Goal: Task Accomplishment & Management: Use online tool/utility

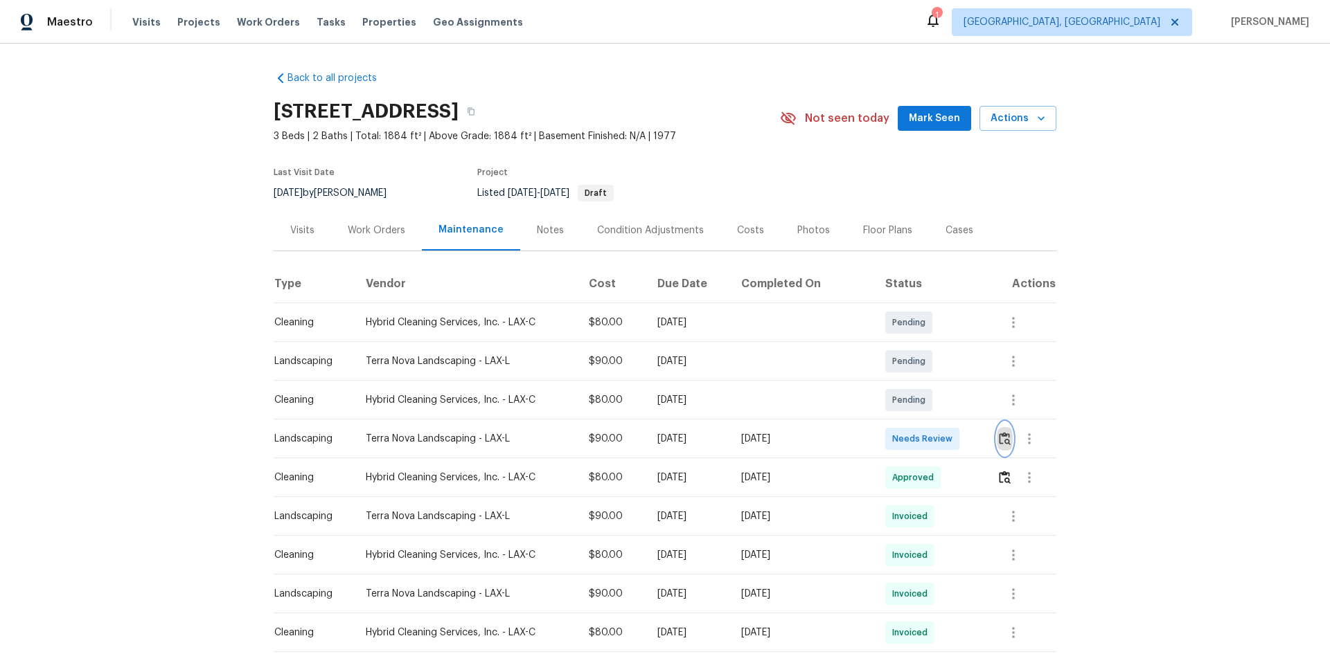
click at [1000, 446] on button "button" at bounding box center [1005, 438] width 16 height 33
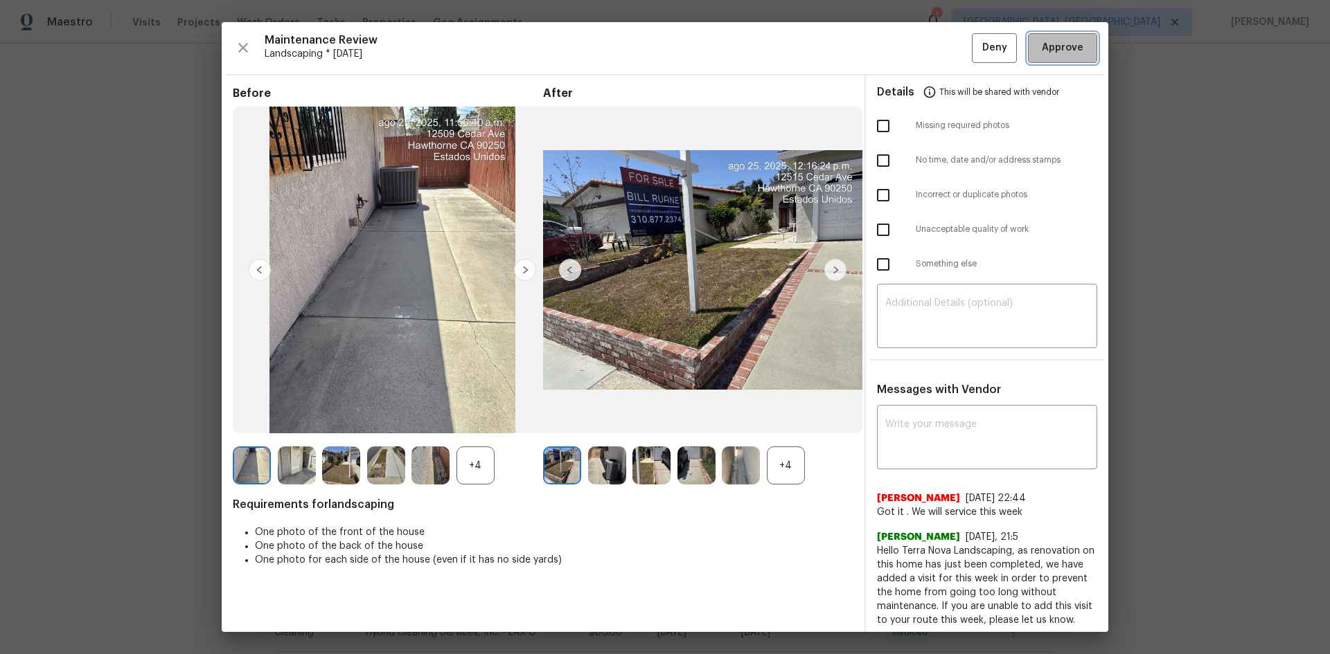
click at [1044, 50] on span "Approve" at bounding box center [1063, 47] width 42 height 17
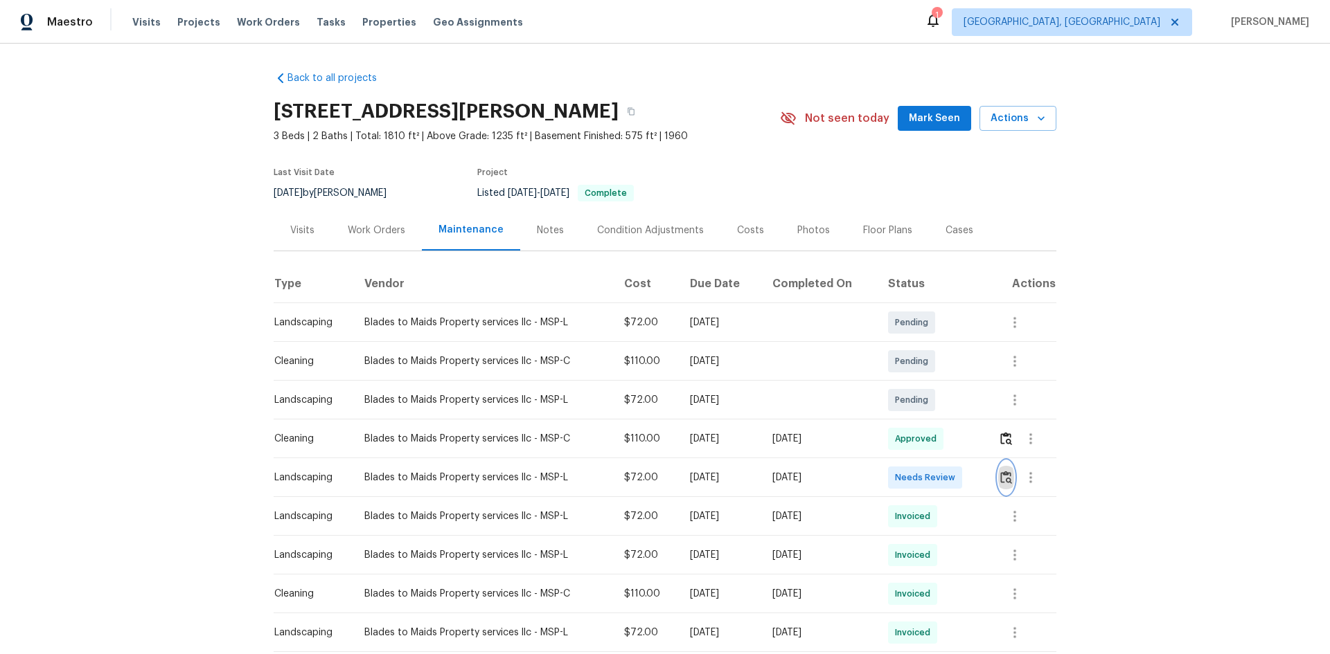
click at [1003, 474] on img "button" at bounding box center [1006, 477] width 12 height 13
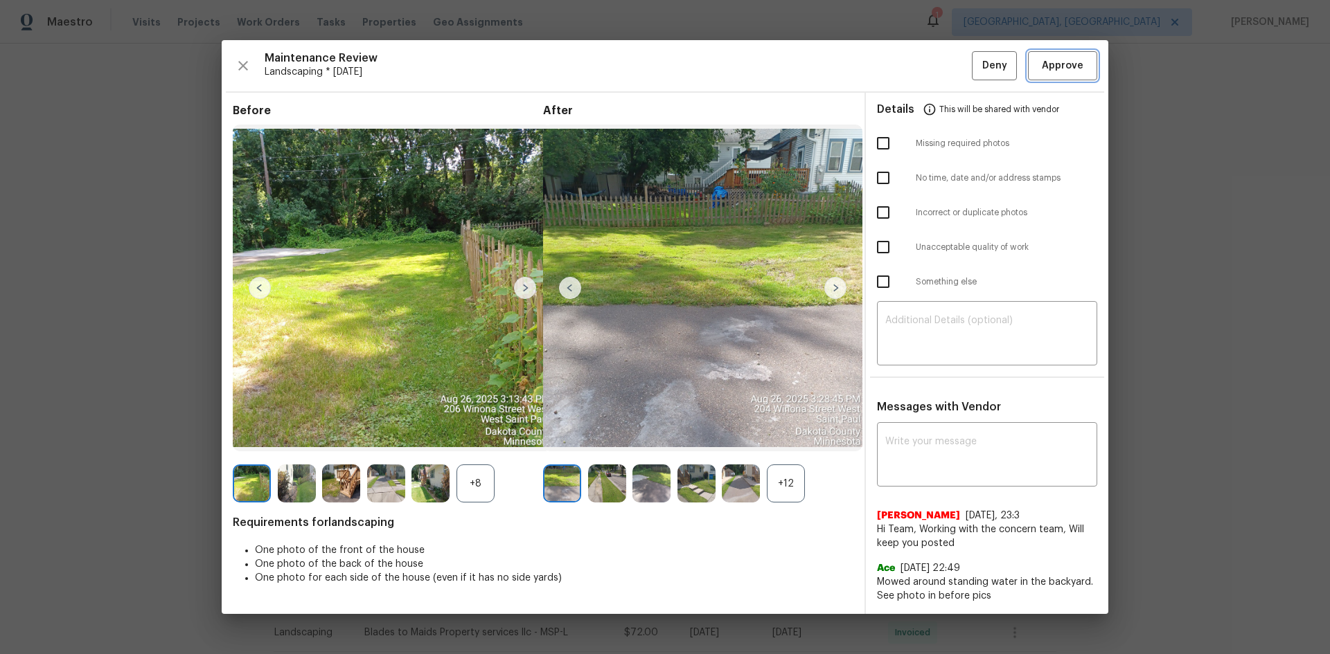
click at [1062, 64] on span "Approve" at bounding box center [1063, 65] width 42 height 17
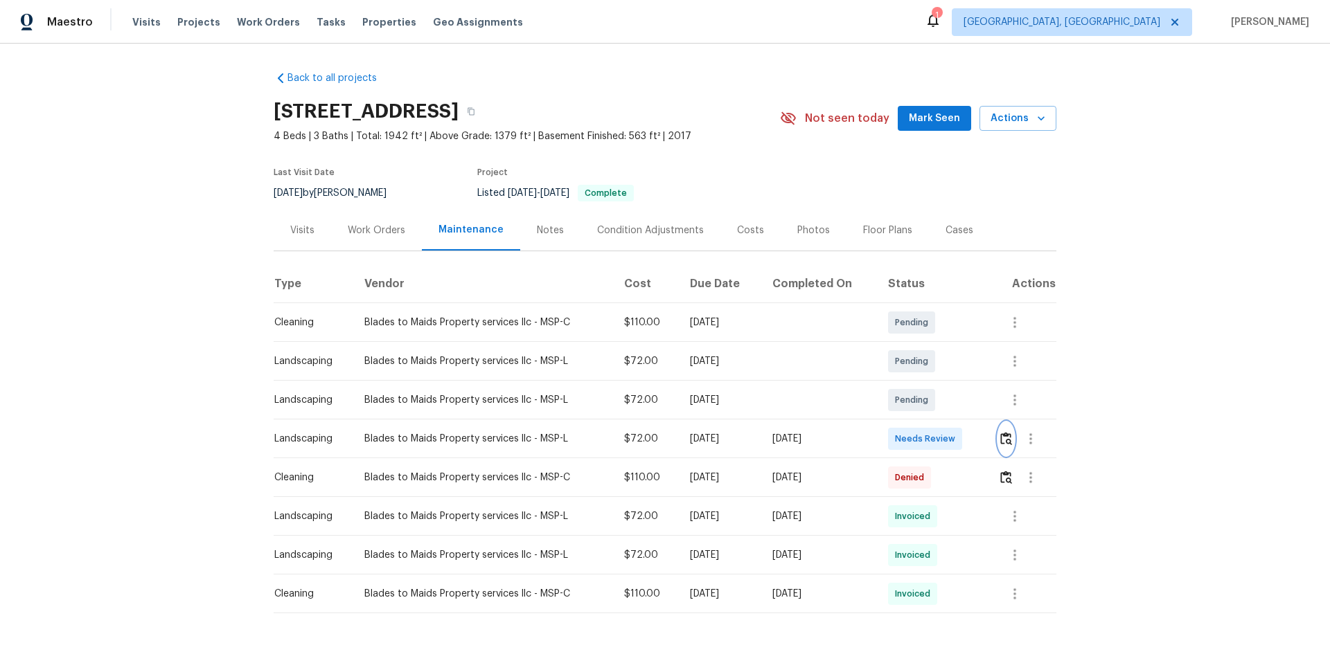
click at [1005, 438] on img "button" at bounding box center [1006, 438] width 12 height 13
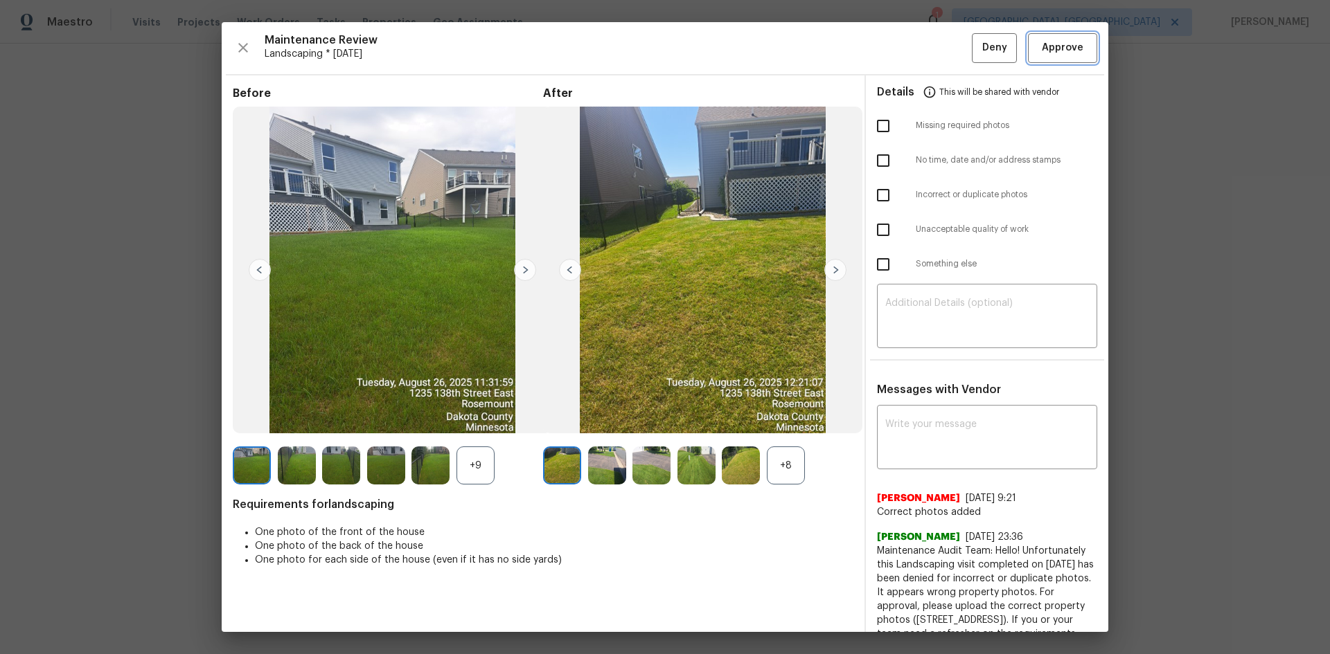
click at [1042, 51] on span "Approve" at bounding box center [1063, 47] width 42 height 17
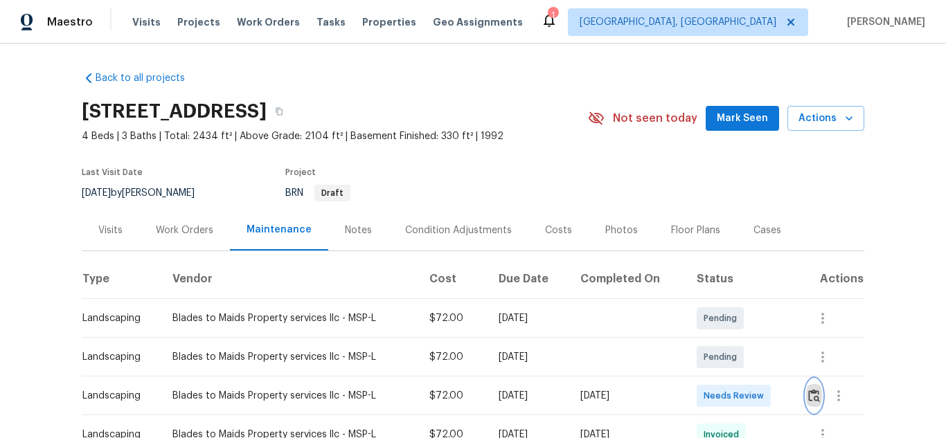
click at [810, 391] on img "button" at bounding box center [814, 395] width 12 height 13
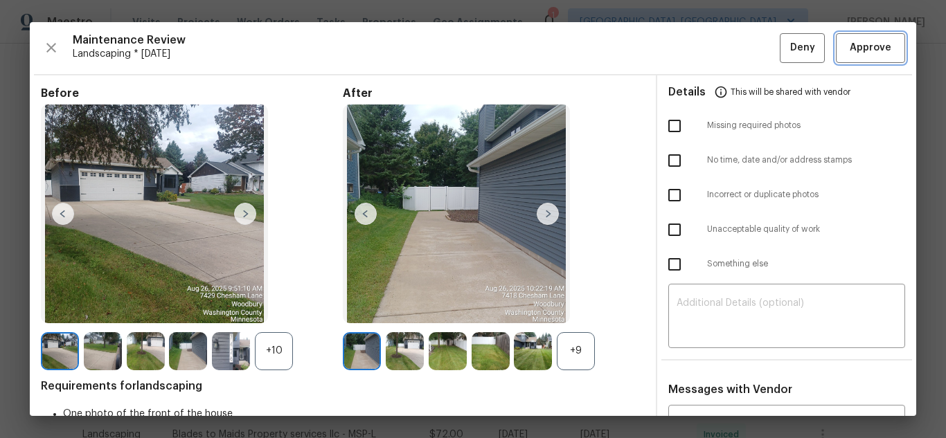
click at [867, 59] on button "Approve" at bounding box center [870, 48] width 69 height 30
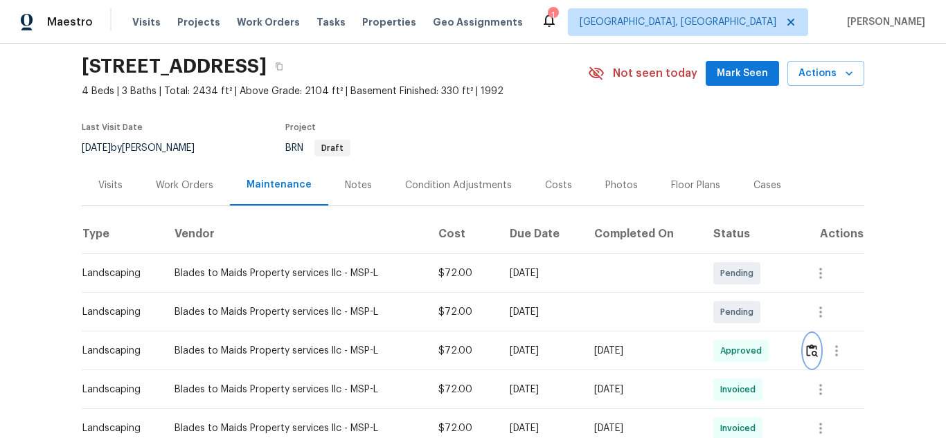
scroll to position [69, 0]
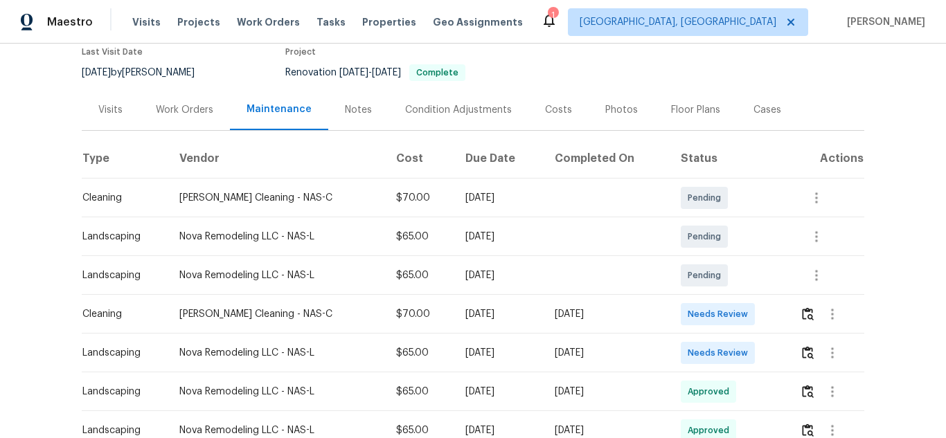
scroll to position [116, 0]
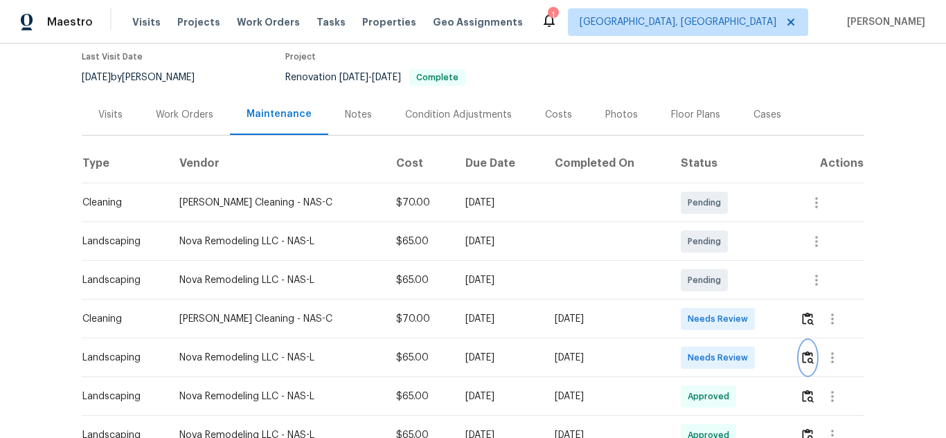
click at [805, 362] on img "button" at bounding box center [808, 357] width 12 height 13
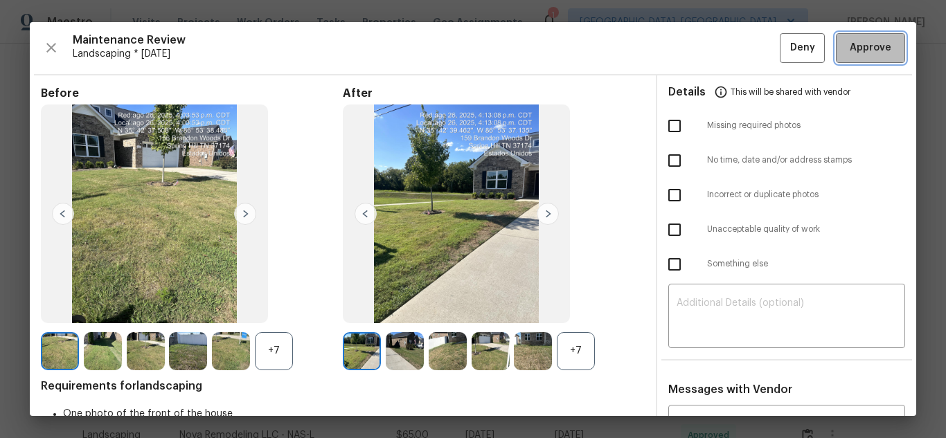
click at [836, 60] on button "Approve" at bounding box center [870, 48] width 69 height 30
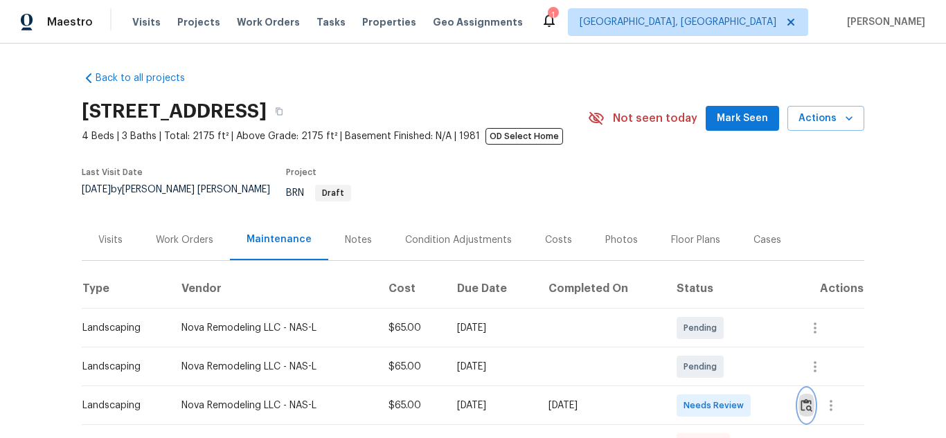
click at [803, 399] on img "button" at bounding box center [807, 405] width 12 height 13
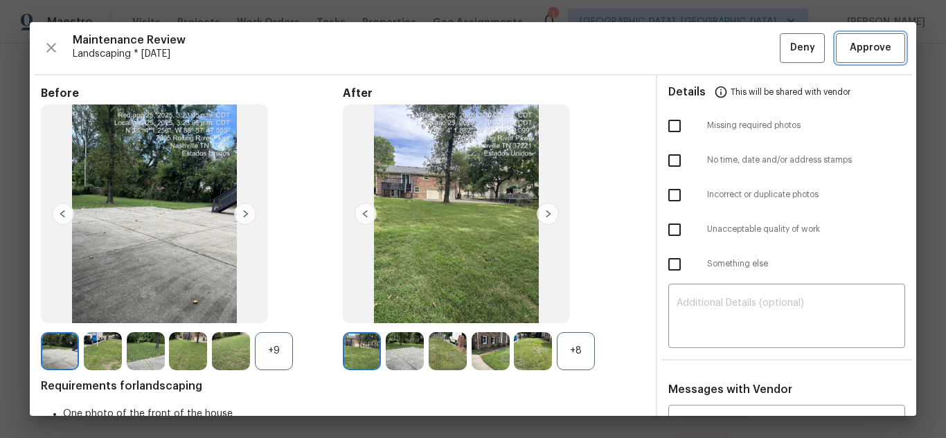
click at [866, 55] on span "Approve" at bounding box center [871, 47] width 42 height 17
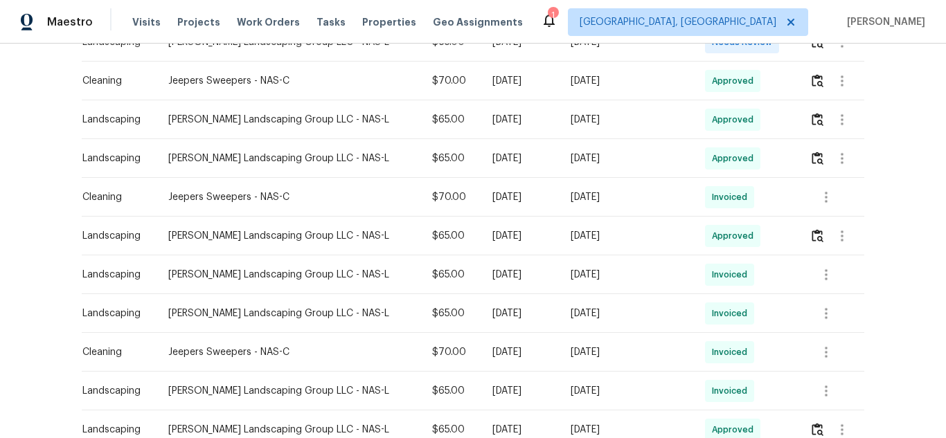
scroll to position [116, 0]
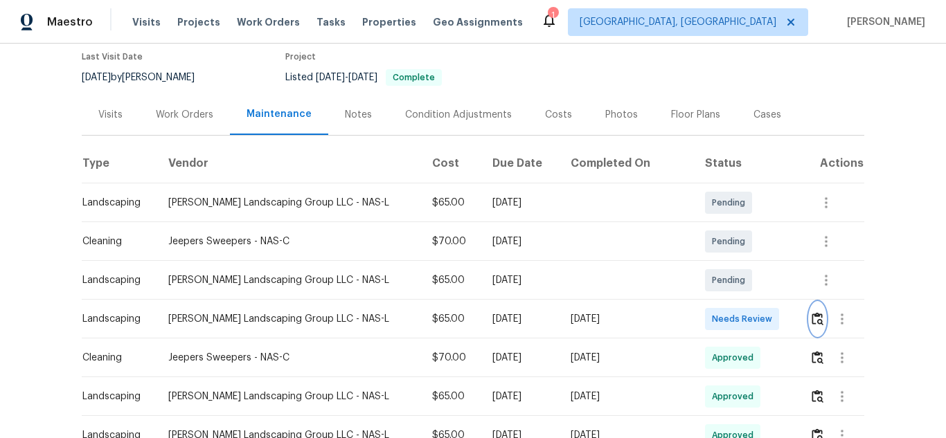
click at [812, 323] on img "button" at bounding box center [818, 318] width 12 height 13
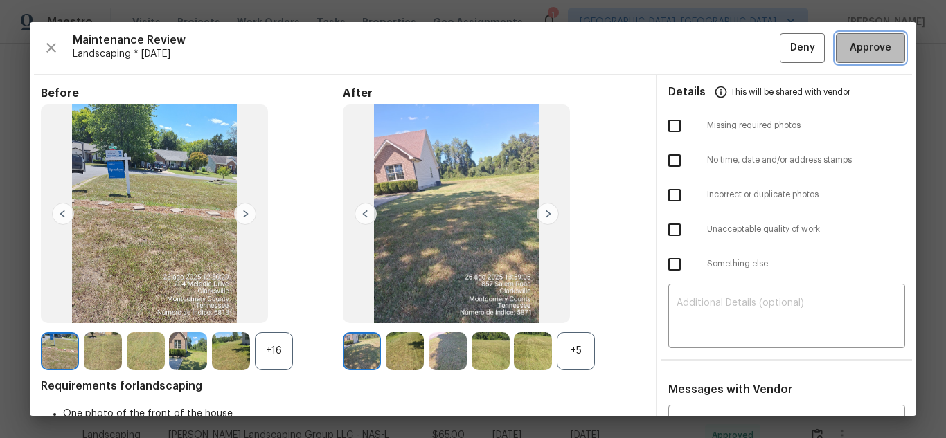
click at [851, 48] on span "Approve" at bounding box center [871, 47] width 42 height 17
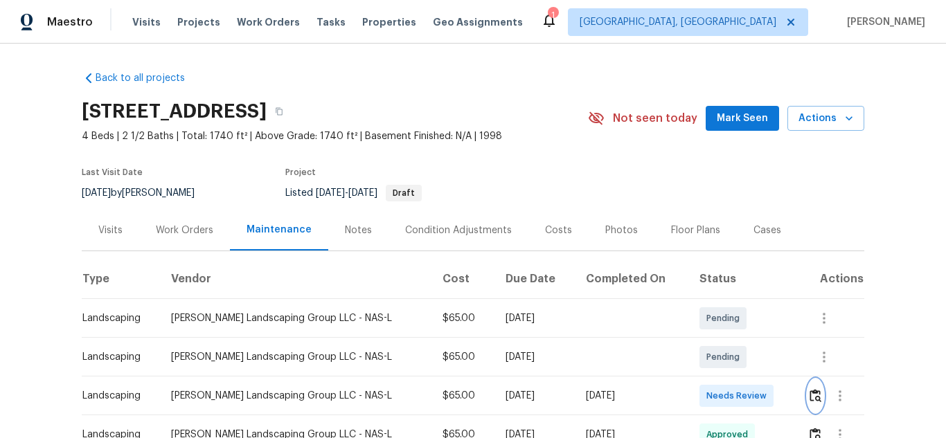
click at [810, 392] on img "button" at bounding box center [816, 395] width 12 height 13
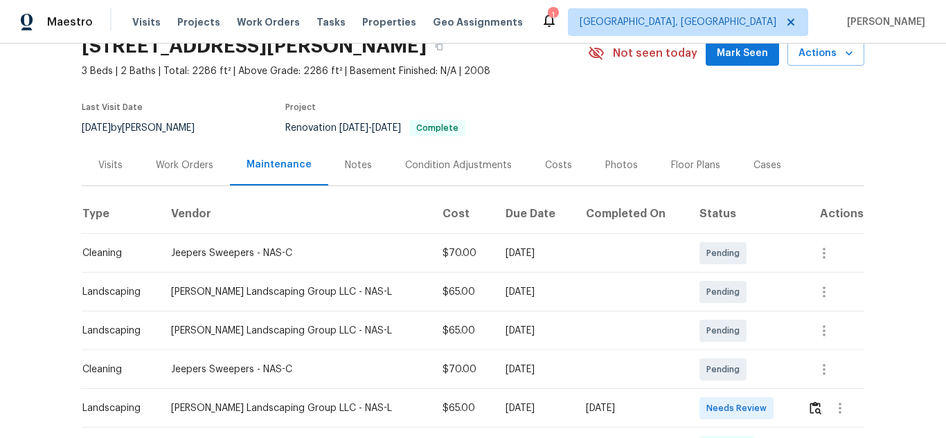
scroll to position [60, 0]
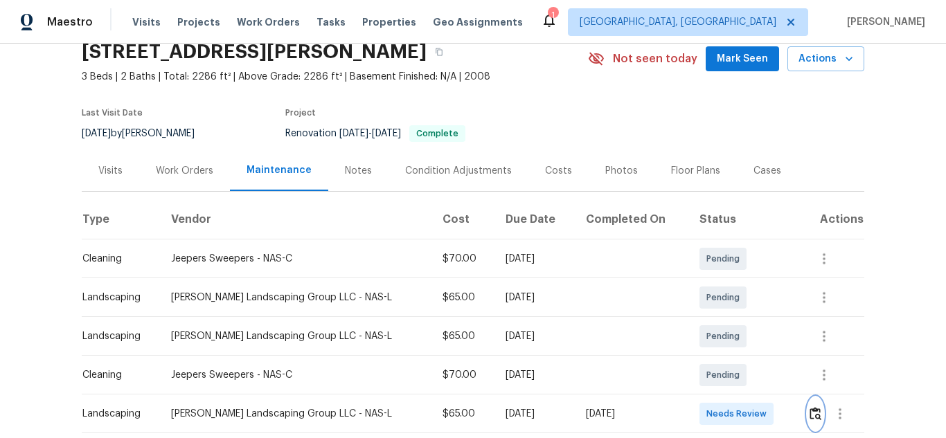
click at [810, 416] on img "button" at bounding box center [816, 413] width 12 height 13
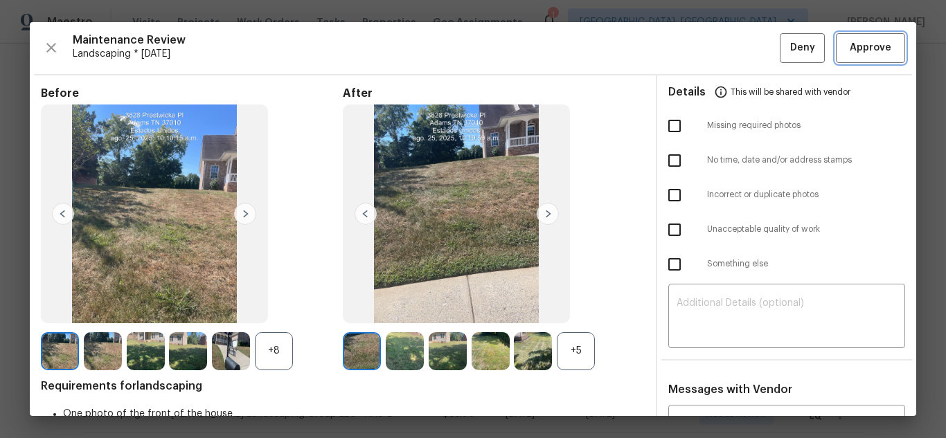
click at [857, 48] on span "Approve" at bounding box center [871, 47] width 42 height 17
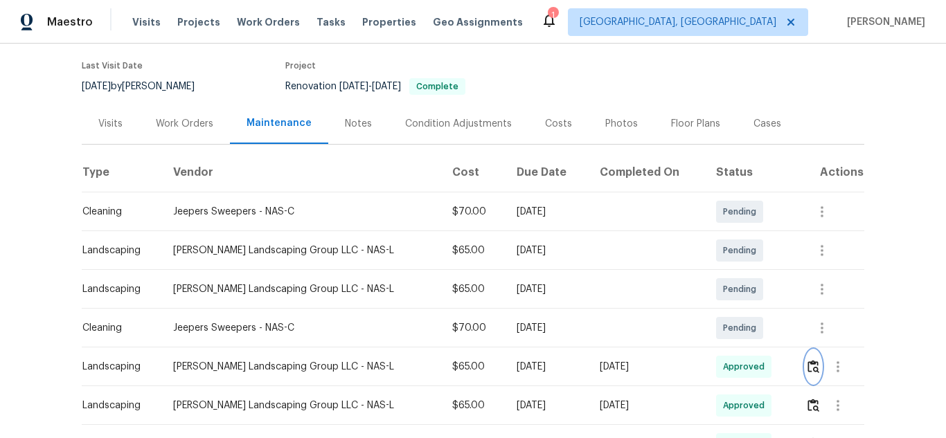
scroll to position [132, 0]
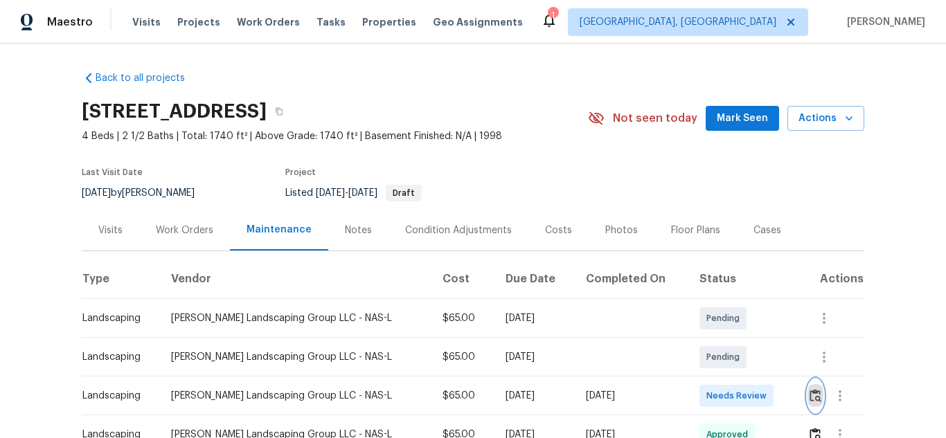
click at [812, 392] on img "button" at bounding box center [816, 395] width 12 height 13
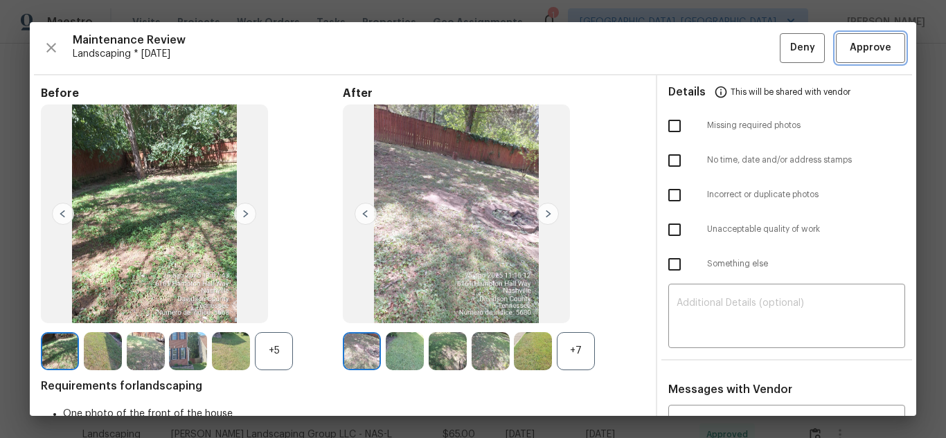
click at [856, 60] on button "Approve" at bounding box center [870, 48] width 69 height 30
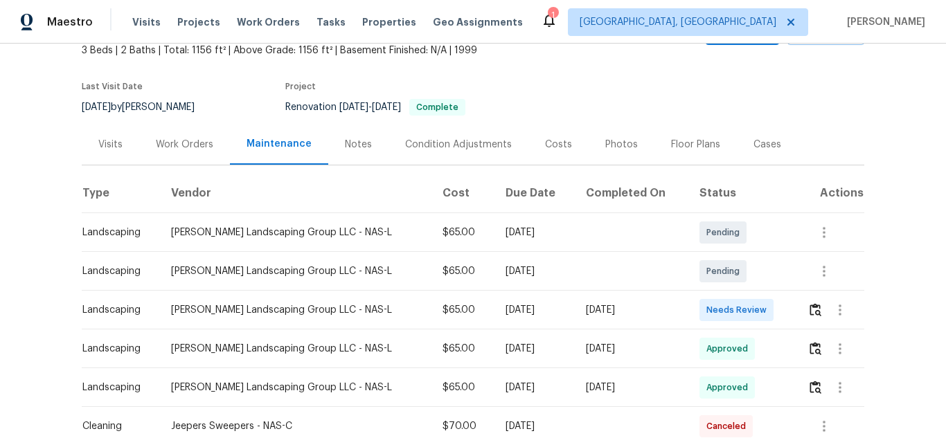
scroll to position [51, 0]
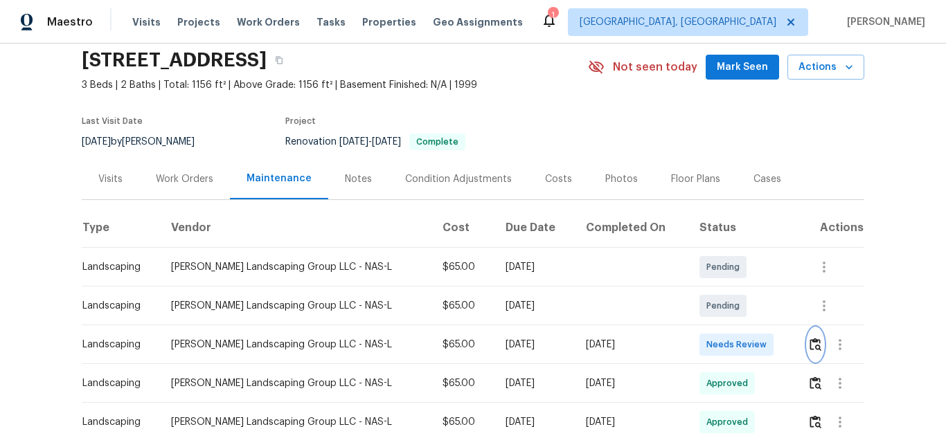
click at [812, 346] on img "button" at bounding box center [816, 344] width 12 height 13
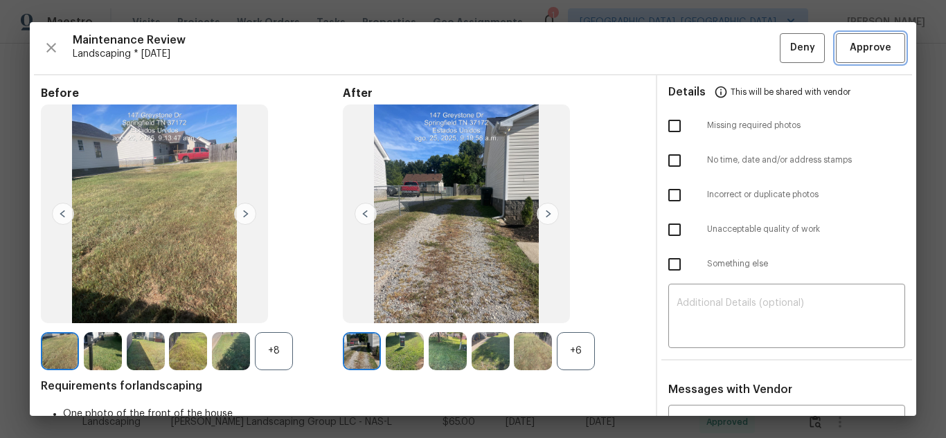
click at [860, 50] on span "Approve" at bounding box center [871, 47] width 42 height 17
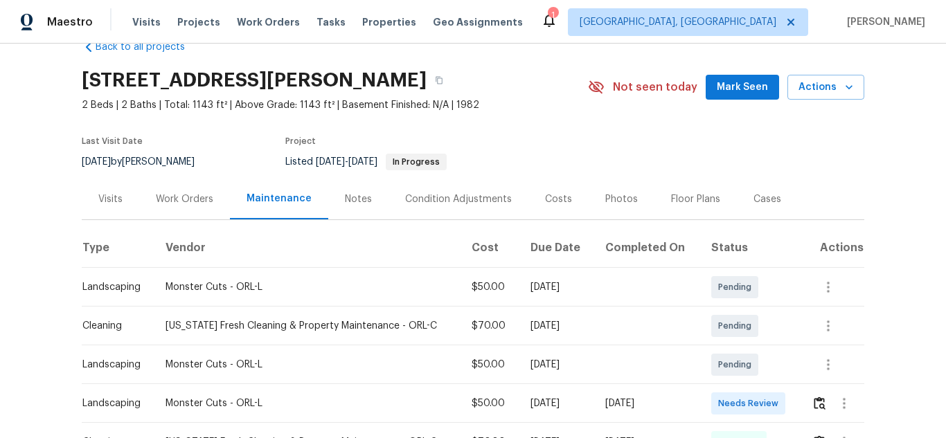
scroll to position [73, 0]
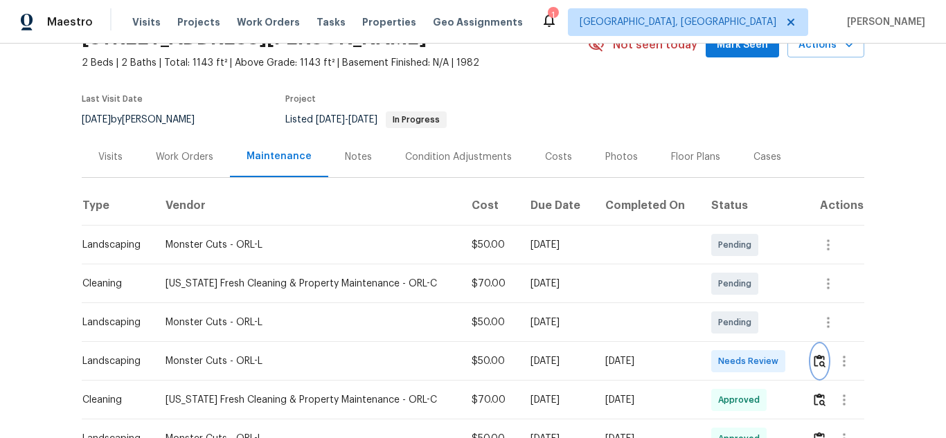
click at [812, 354] on button "button" at bounding box center [820, 361] width 16 height 33
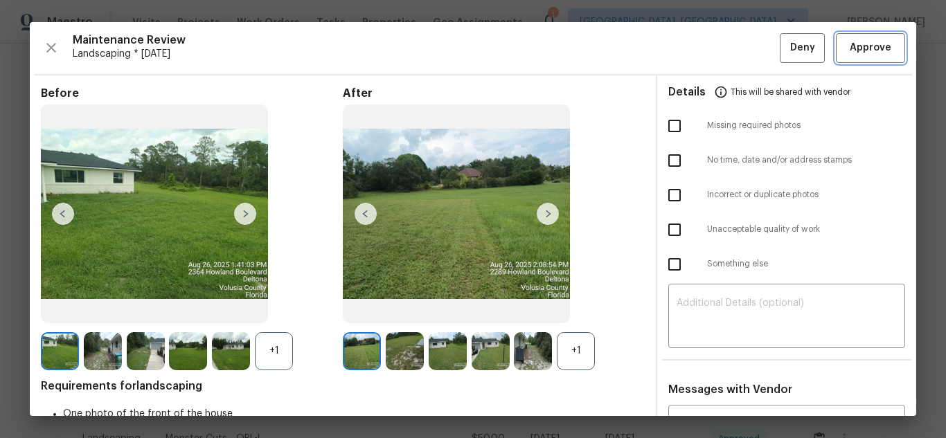
click at [850, 47] on span "Approve" at bounding box center [871, 47] width 42 height 17
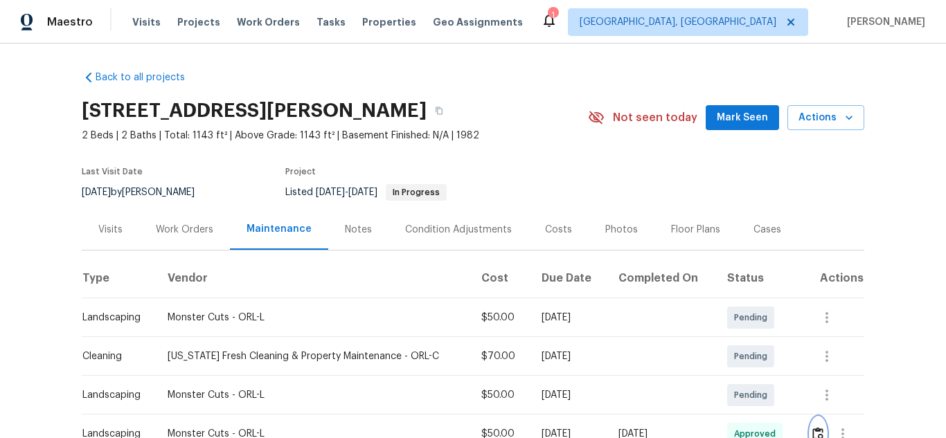
scroll to position [0, 0]
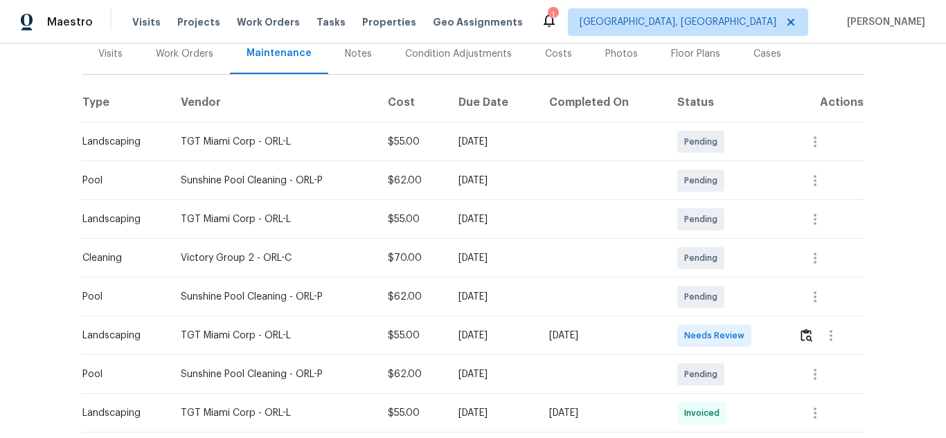
scroll to position [208, 0]
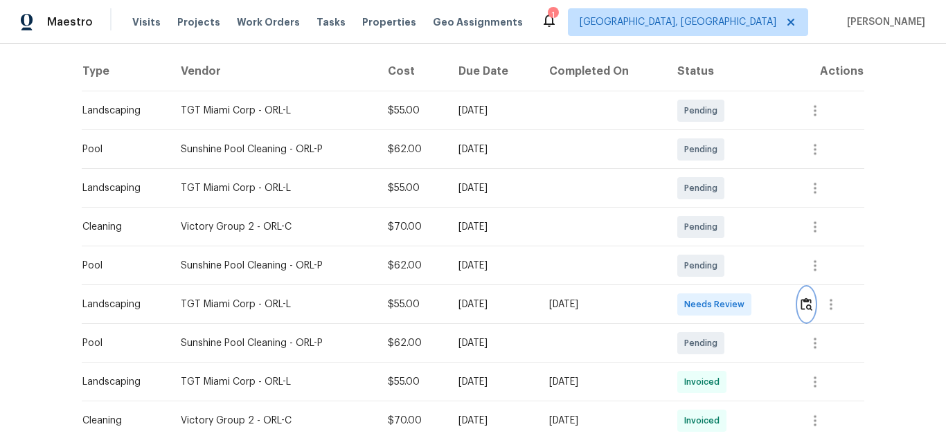
click at [805, 307] on img "button" at bounding box center [807, 304] width 12 height 13
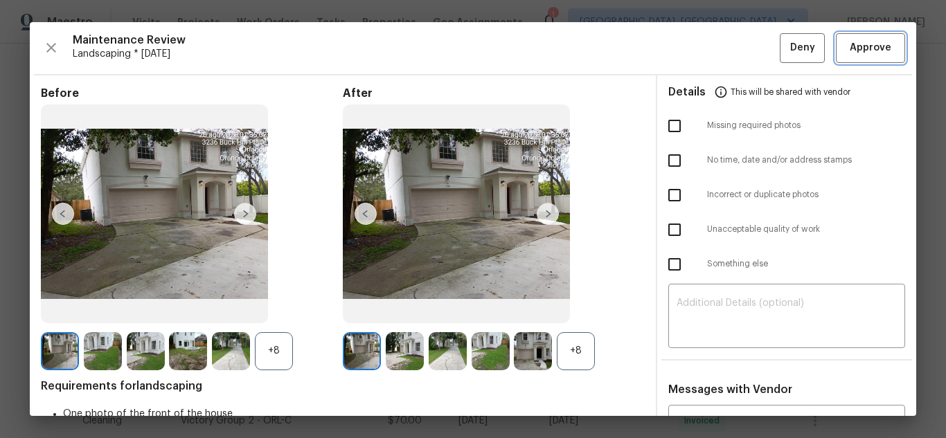
click at [859, 51] on span "Approve" at bounding box center [871, 47] width 42 height 17
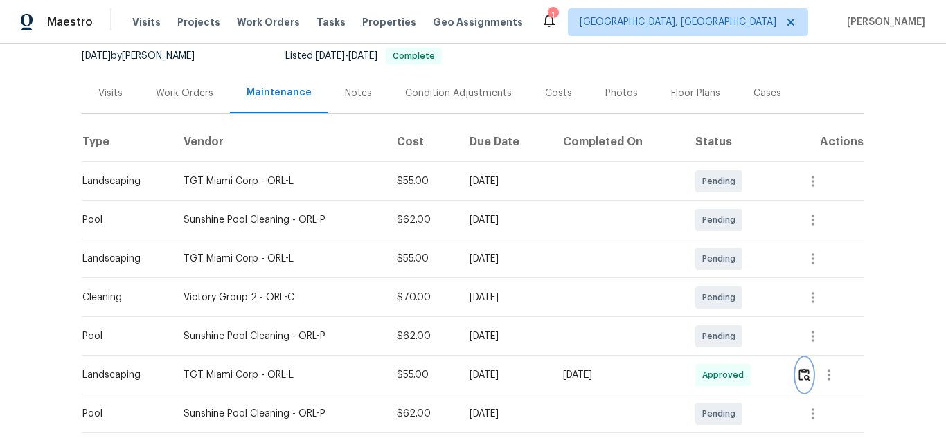
scroll to position [139, 0]
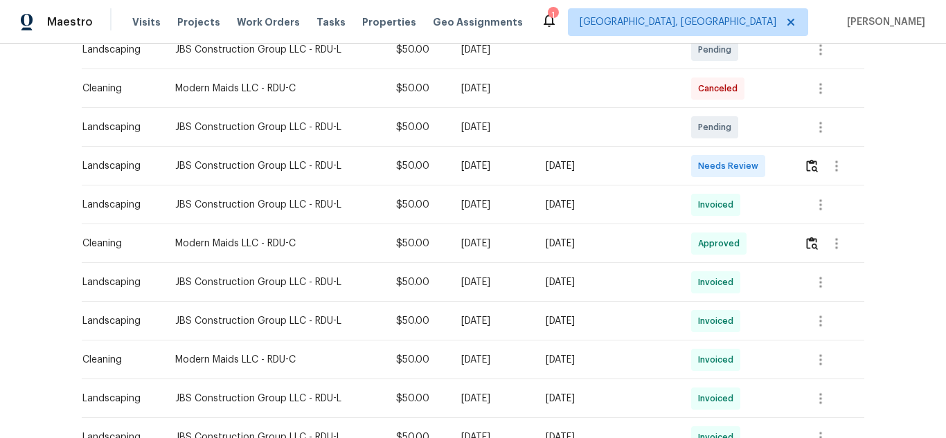
scroll to position [277, 0]
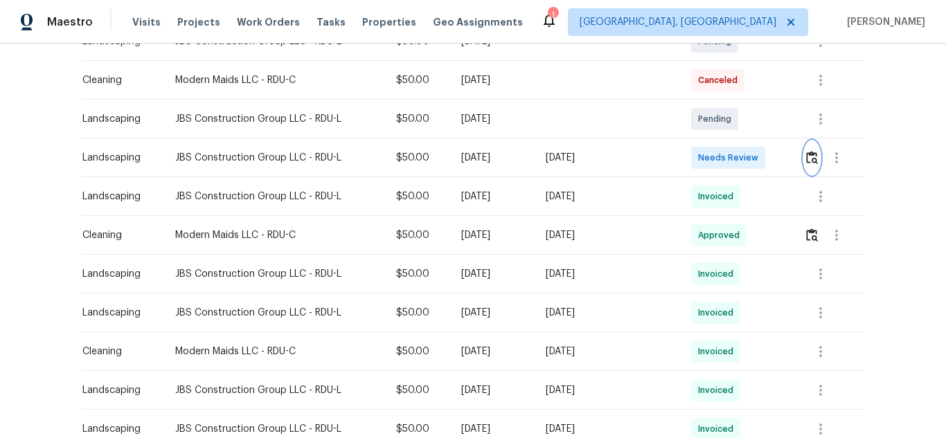
click at [807, 166] on button "button" at bounding box center [812, 157] width 16 height 33
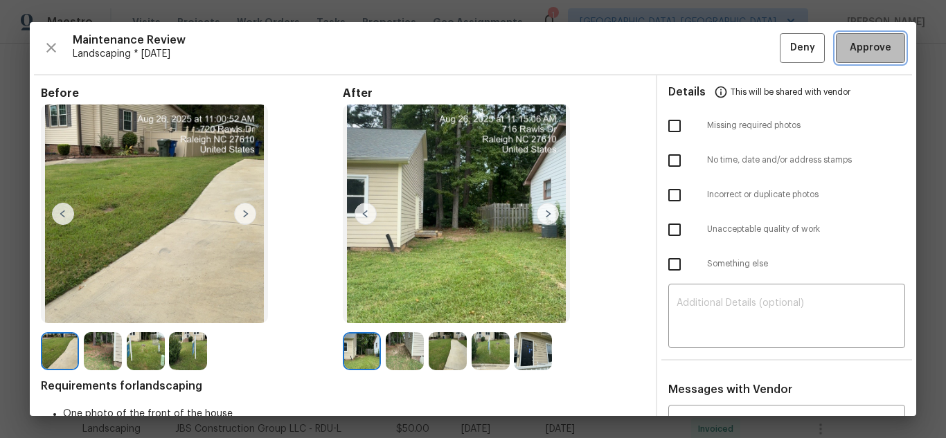
drag, startPoint x: 858, startPoint y: 52, endPoint x: 874, endPoint y: 63, distance: 19.4
click at [858, 51] on span "Approve" at bounding box center [871, 47] width 42 height 17
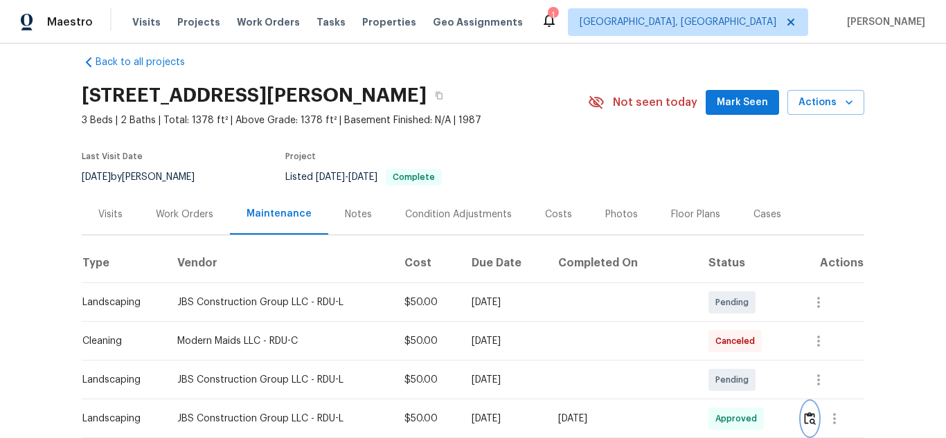
scroll to position [0, 0]
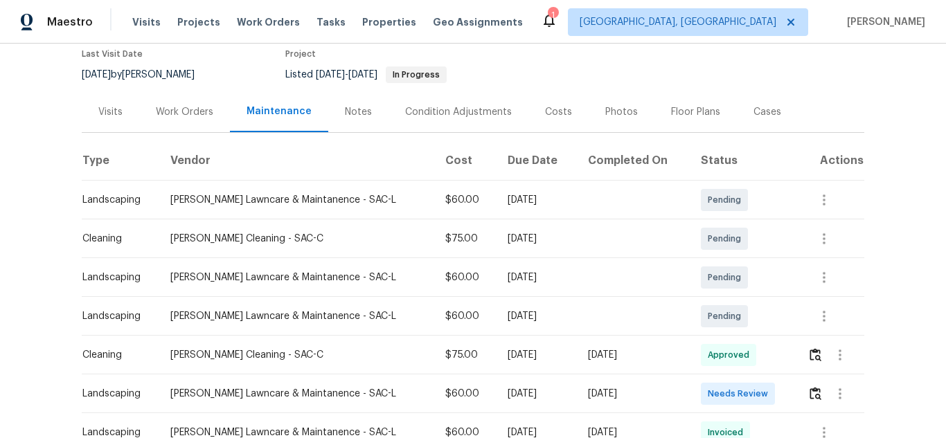
scroll to position [116, 0]
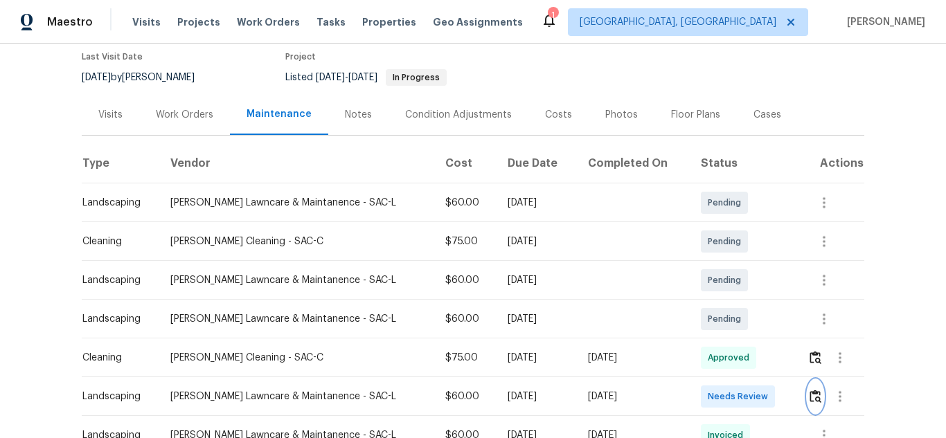
click at [812, 392] on img "button" at bounding box center [816, 396] width 12 height 13
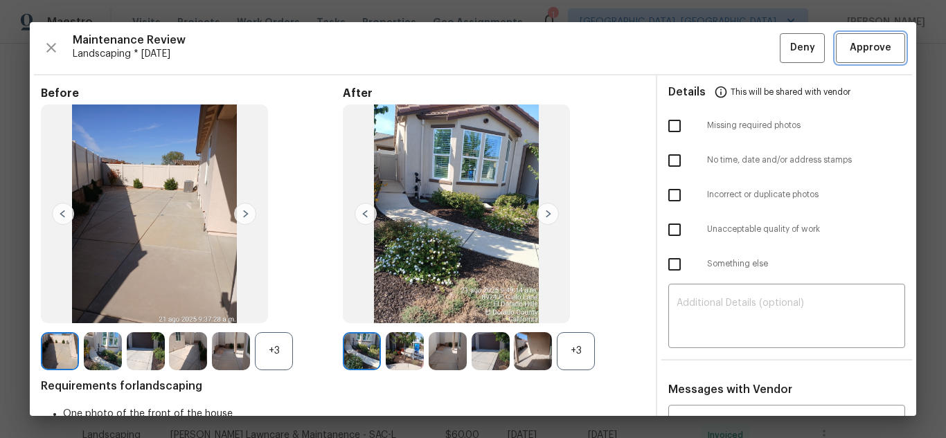
click at [857, 45] on span "Approve" at bounding box center [871, 47] width 42 height 17
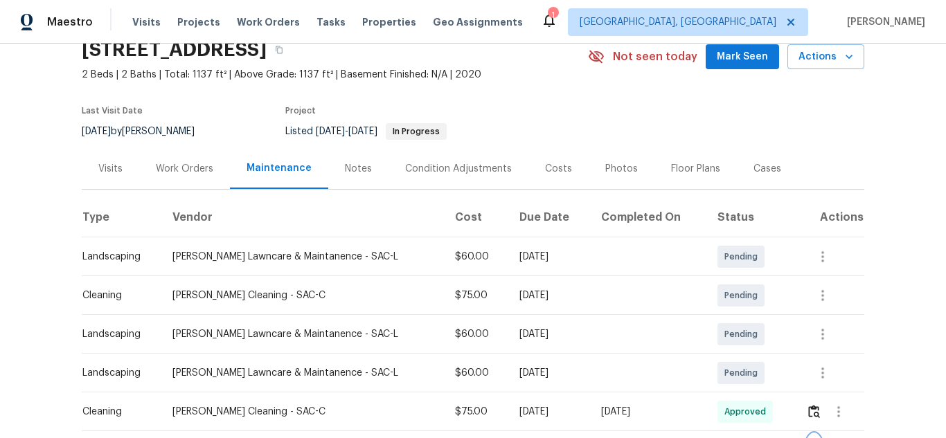
scroll to position [0, 0]
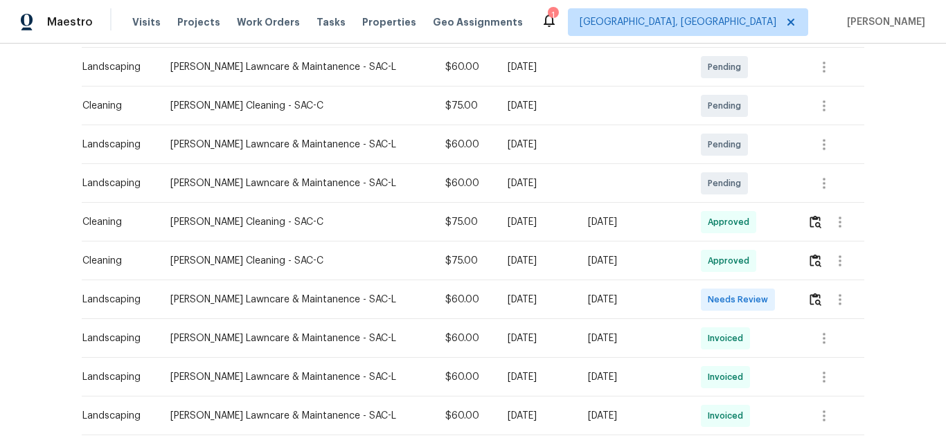
scroll to position [277, 0]
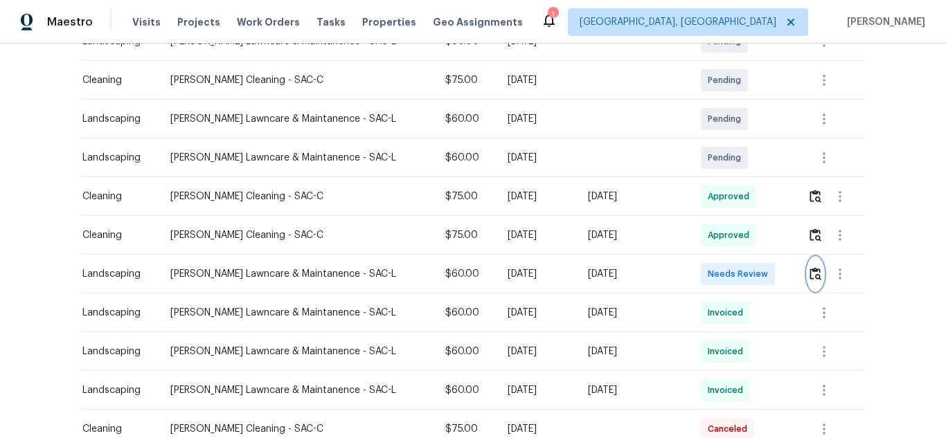
click at [812, 281] on button "button" at bounding box center [816, 274] width 16 height 33
click at [810, 275] on img "button" at bounding box center [816, 273] width 12 height 13
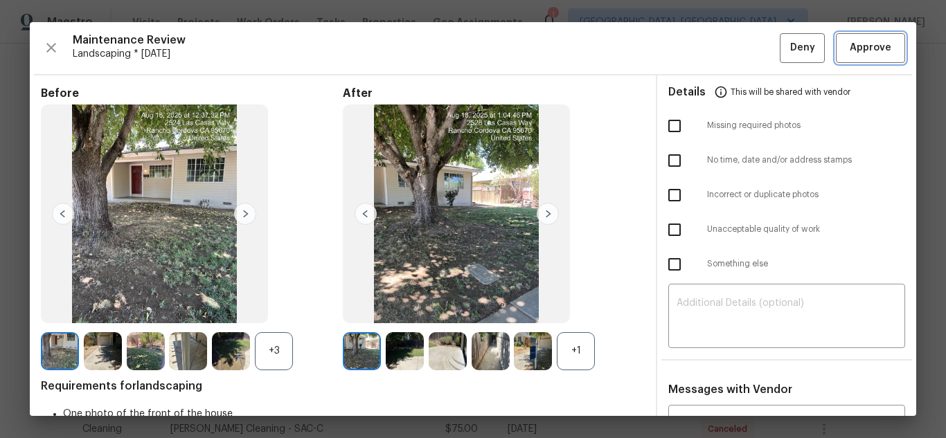
click at [853, 51] on span "Approve" at bounding box center [871, 47] width 42 height 17
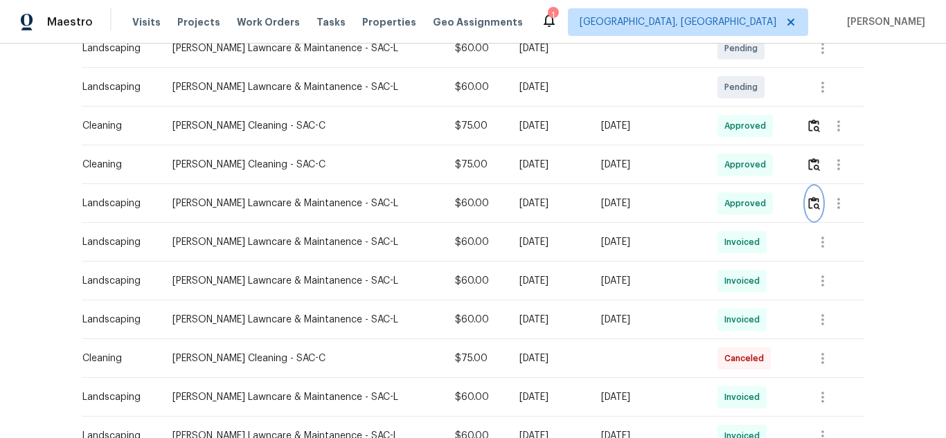
scroll to position [346, 0]
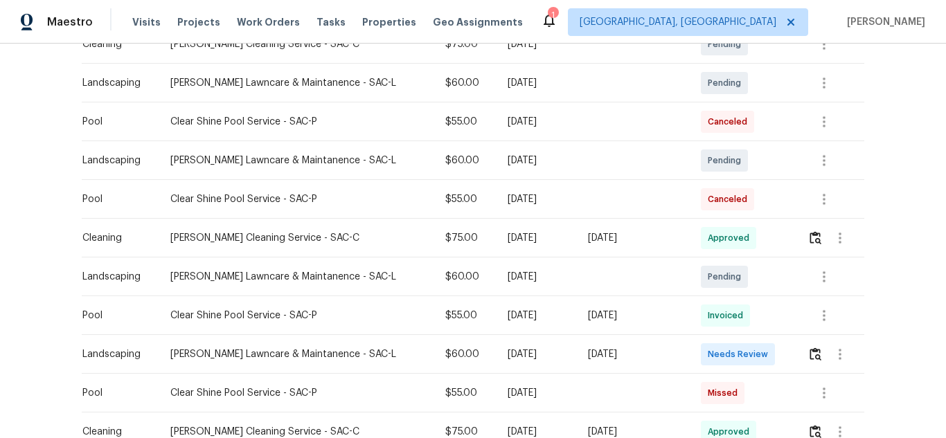
scroll to position [254, 0]
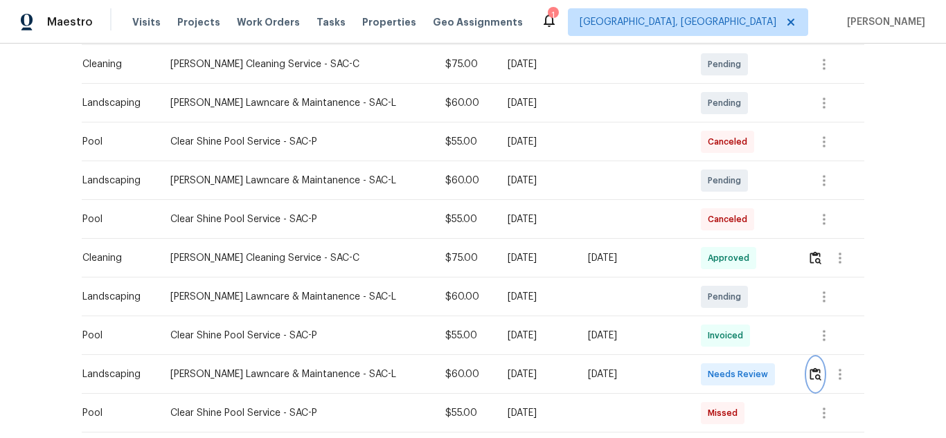
click at [810, 366] on button "button" at bounding box center [816, 374] width 16 height 33
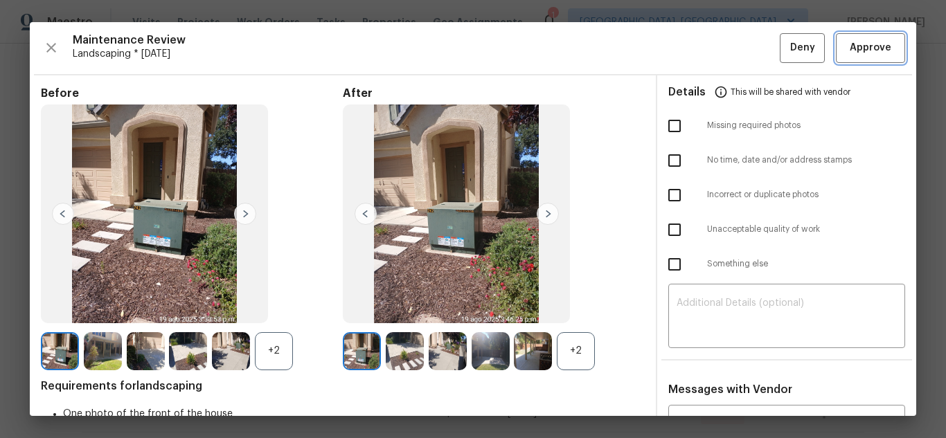
click at [855, 48] on span "Approve" at bounding box center [871, 47] width 42 height 17
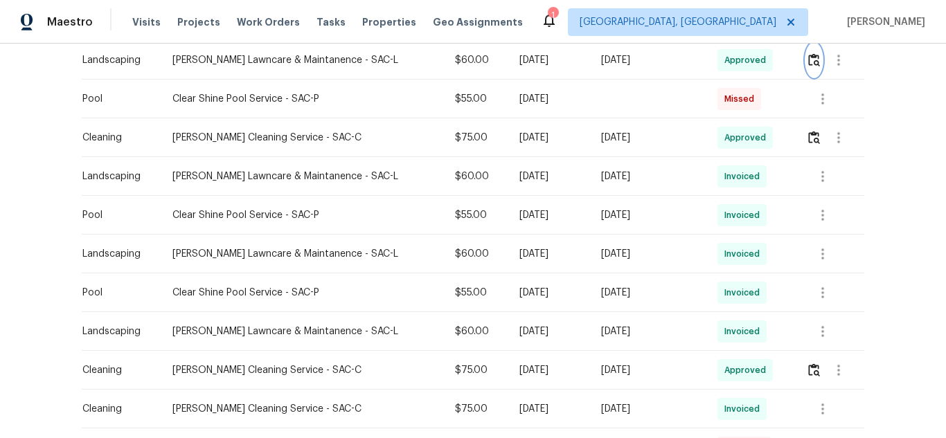
scroll to position [554, 0]
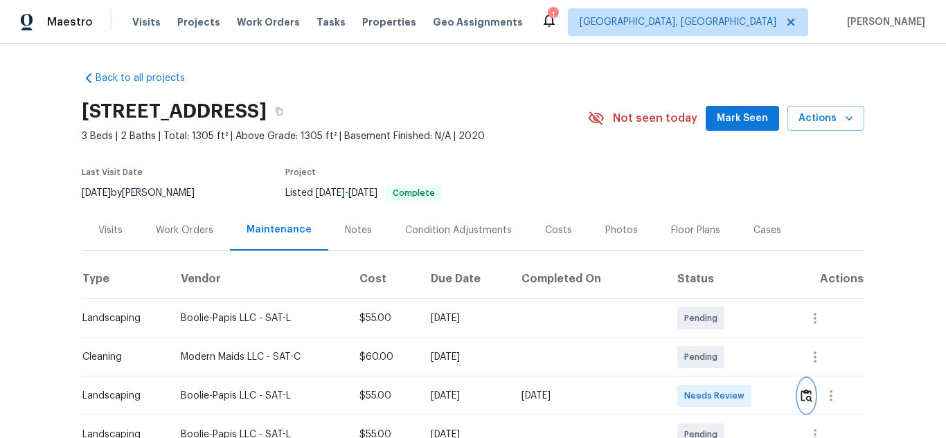
click at [808, 395] on img "button" at bounding box center [807, 395] width 12 height 13
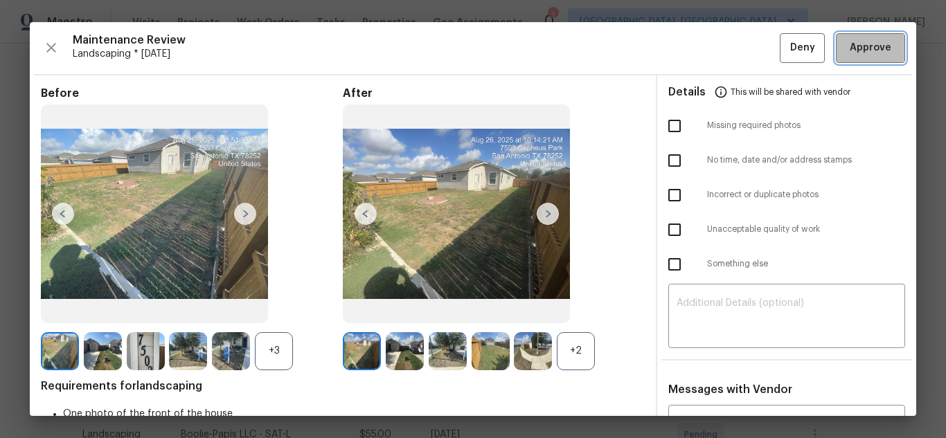
click at [854, 53] on span "Approve" at bounding box center [871, 47] width 42 height 17
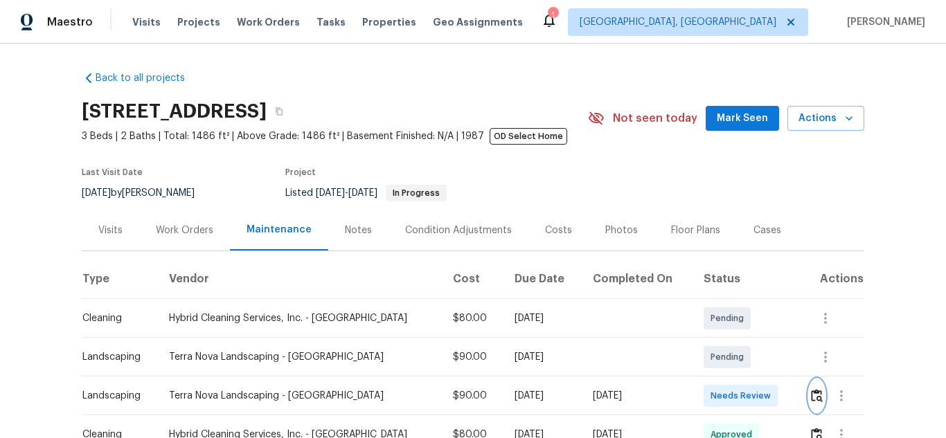
click at [811, 398] on img "button" at bounding box center [817, 395] width 12 height 13
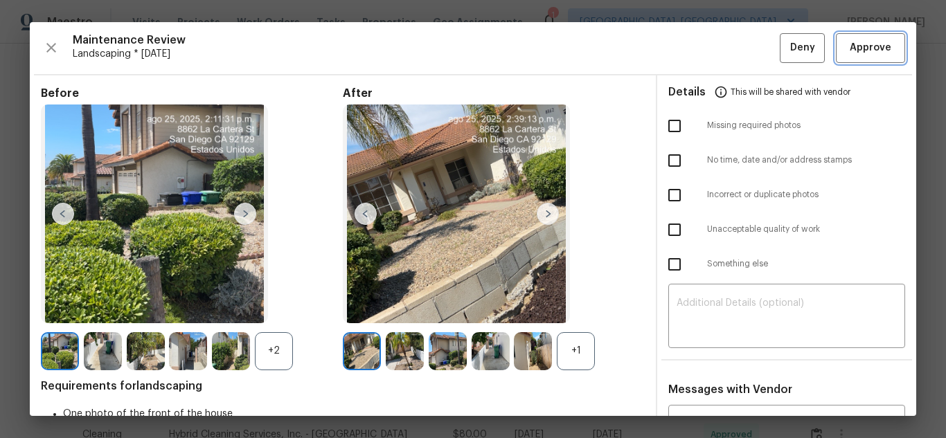
click at [850, 46] on span "Approve" at bounding box center [871, 47] width 42 height 17
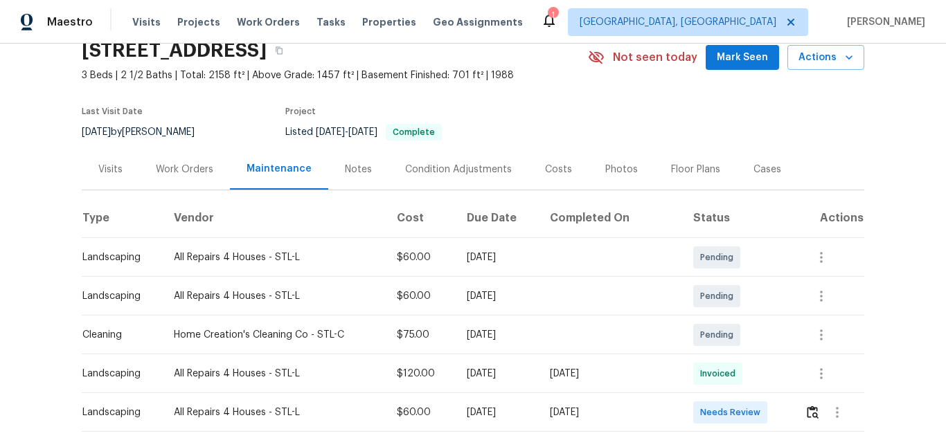
scroll to position [46, 0]
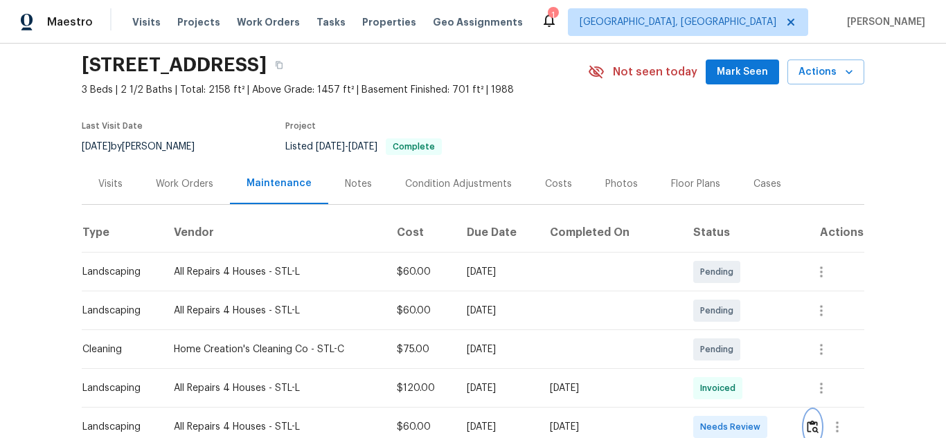
click at [808, 422] on img "button" at bounding box center [813, 426] width 12 height 13
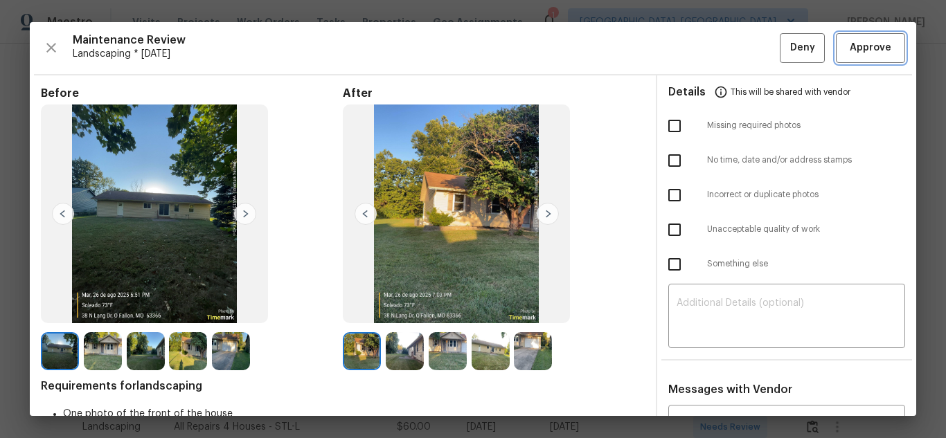
drag, startPoint x: 849, startPoint y: 53, endPoint x: 852, endPoint y: 62, distance: 9.4
click at [850, 53] on span "Approve" at bounding box center [871, 47] width 42 height 17
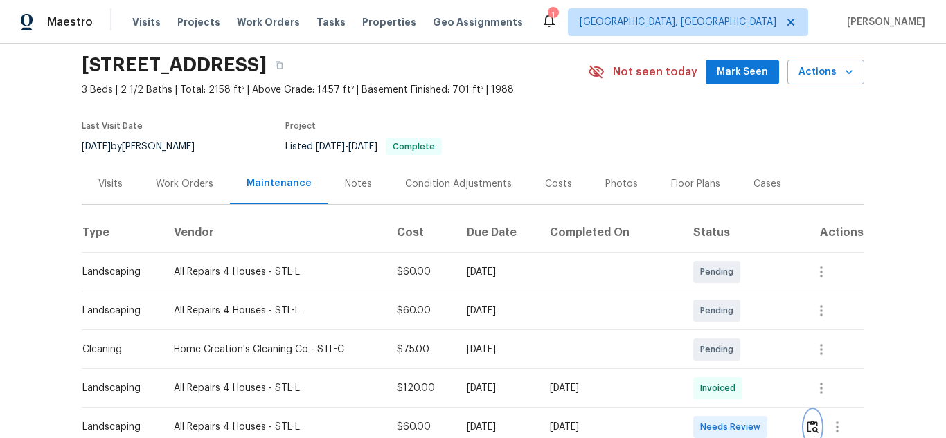
scroll to position [62, 0]
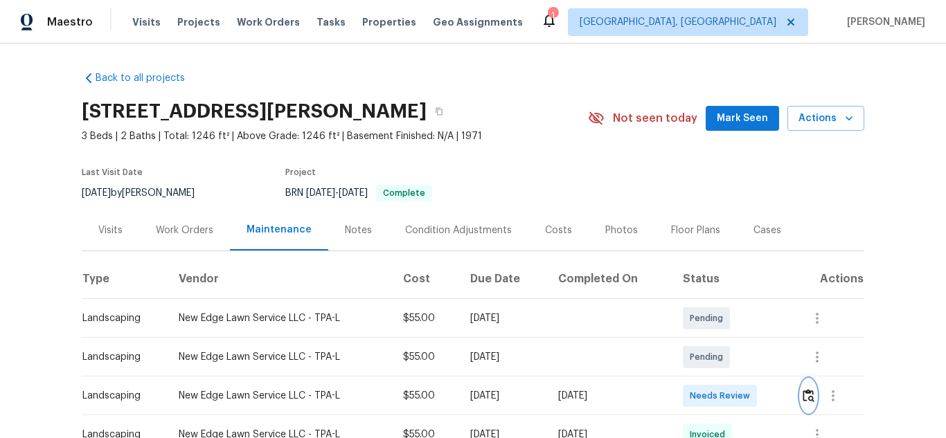
click at [804, 396] on img "button" at bounding box center [809, 395] width 12 height 13
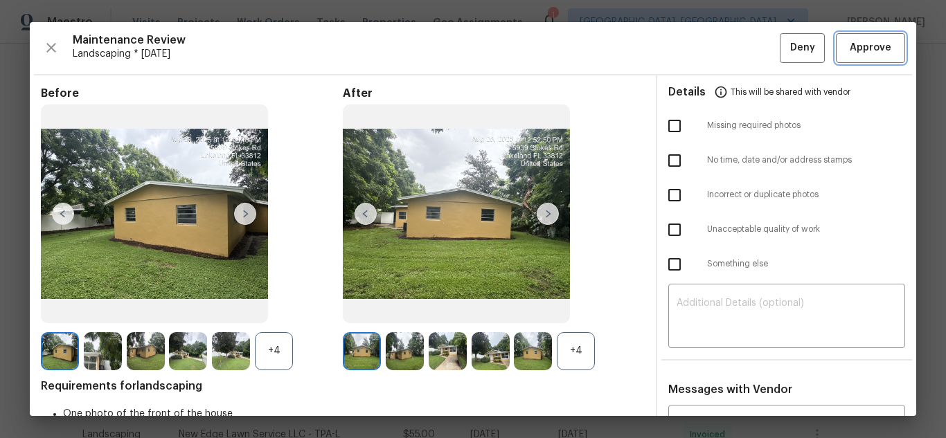
click at [855, 57] on button "Approve" at bounding box center [870, 48] width 69 height 30
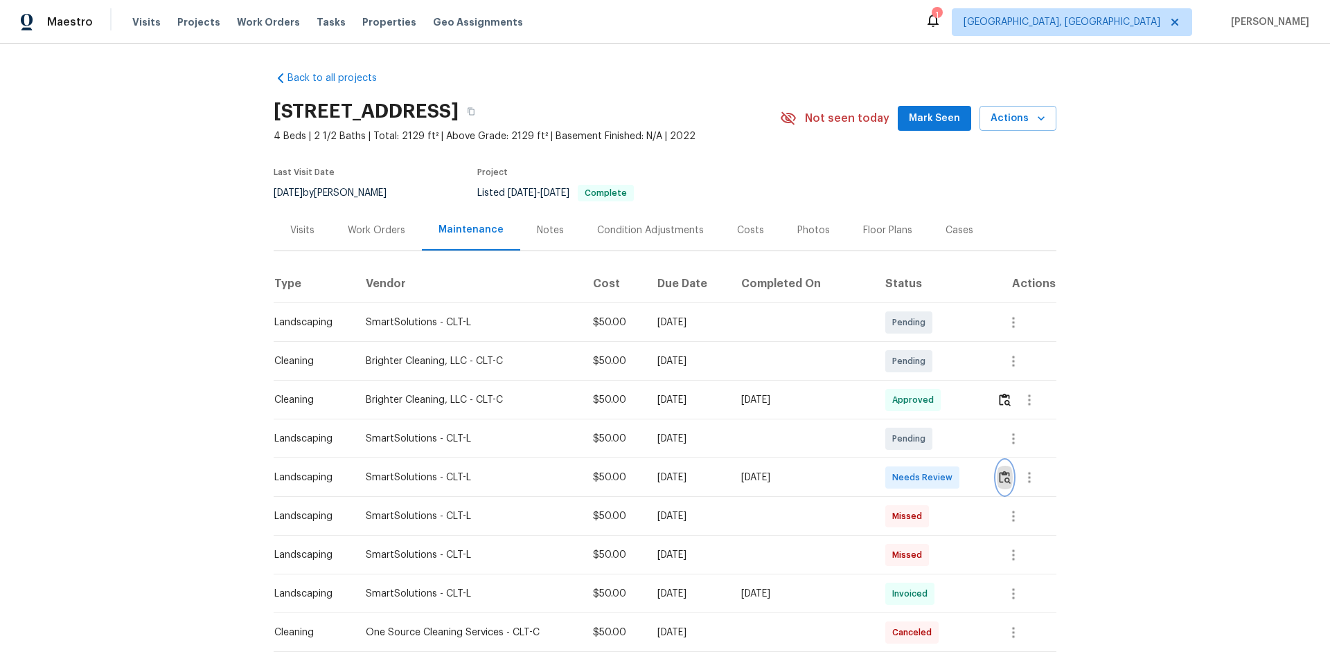
click at [945, 438] on img "button" at bounding box center [1005, 477] width 12 height 13
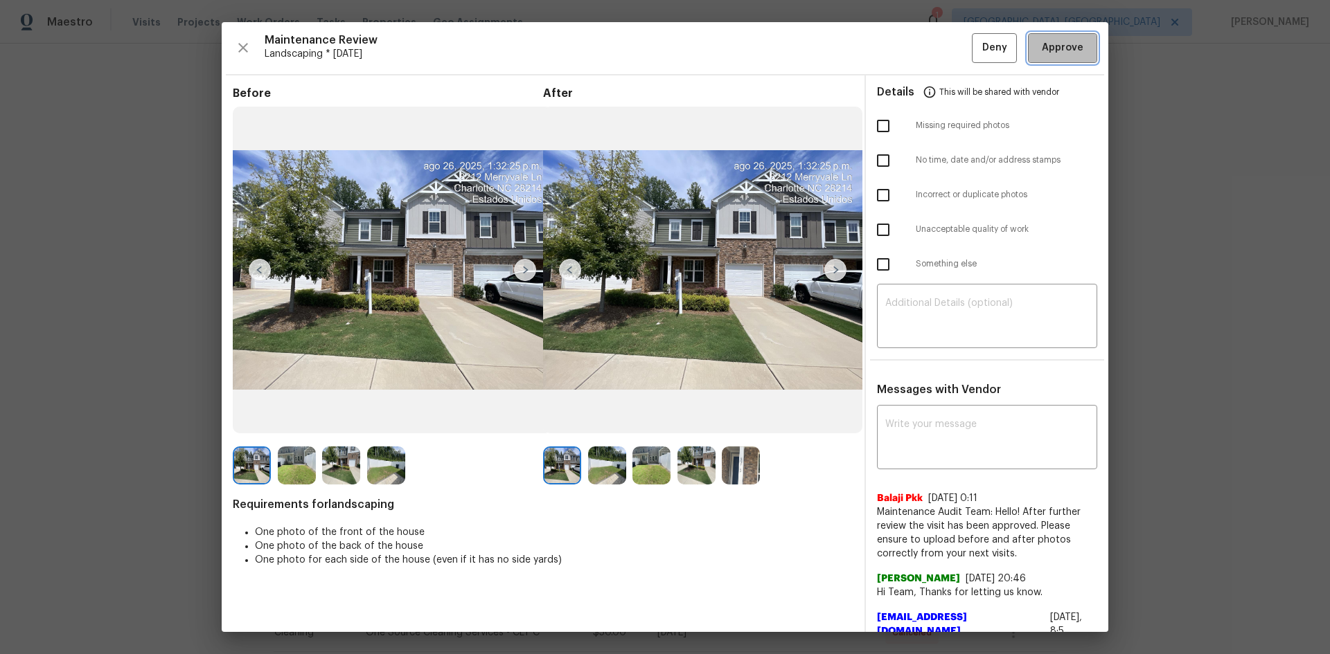
click at [945, 55] on span "Approve" at bounding box center [1063, 47] width 42 height 17
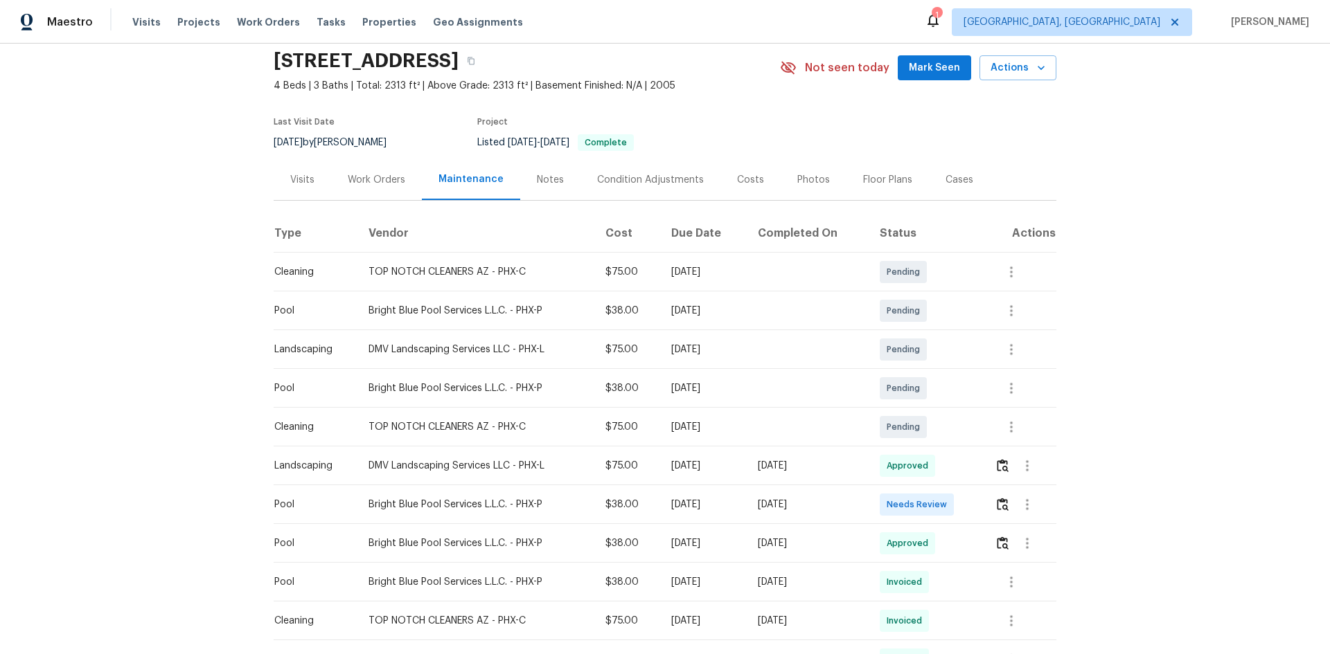
scroll to position [46, 0]
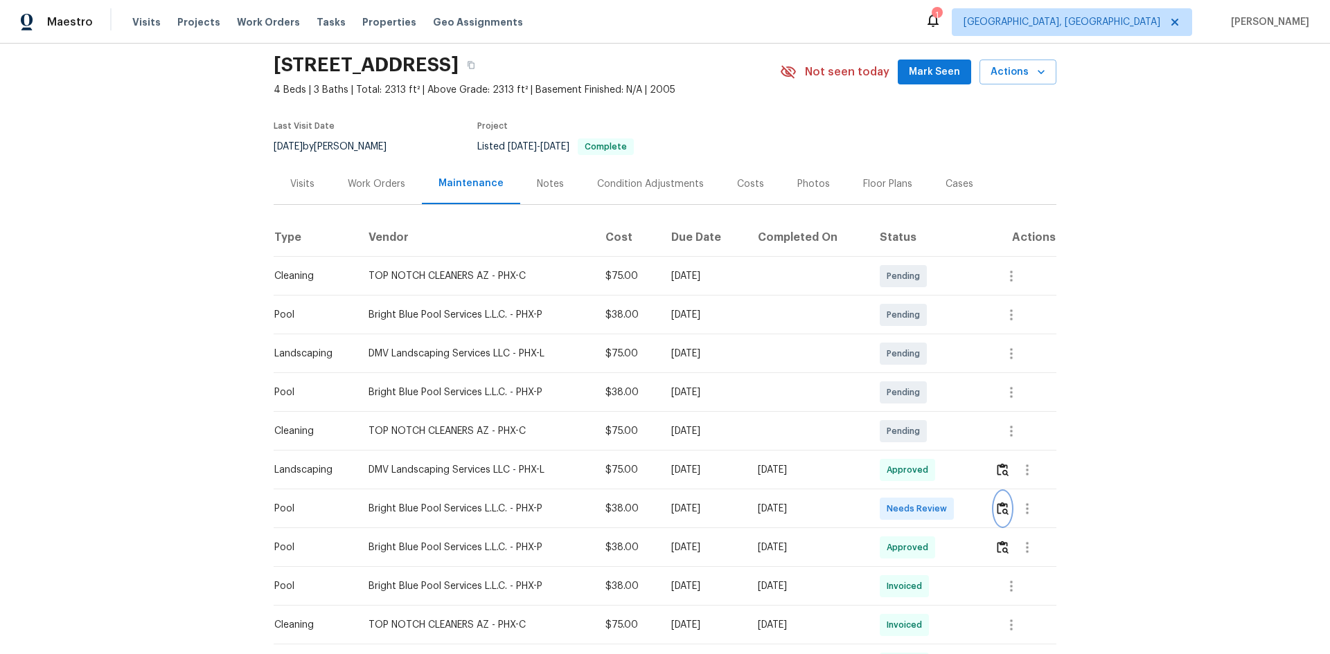
click at [1001, 503] on img "button" at bounding box center [1003, 508] width 12 height 13
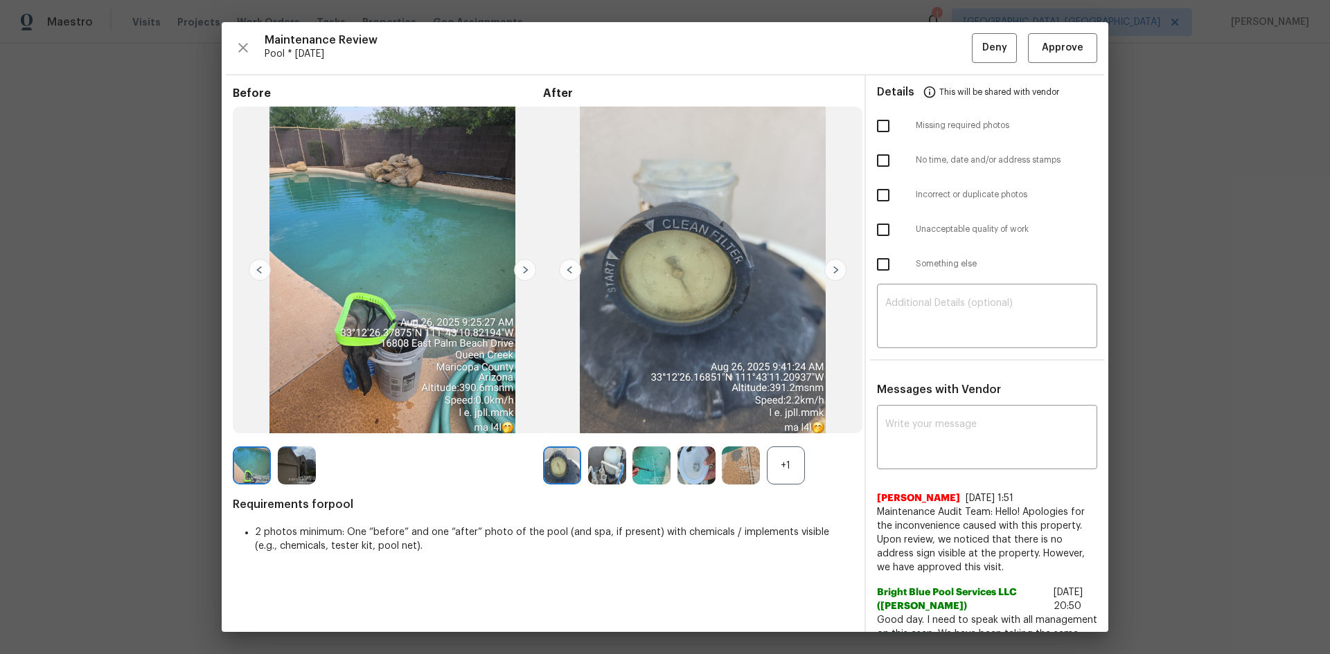
click at [795, 472] on div "+1" at bounding box center [786, 466] width 38 height 38
click at [648, 467] on img at bounding box center [651, 466] width 38 height 38
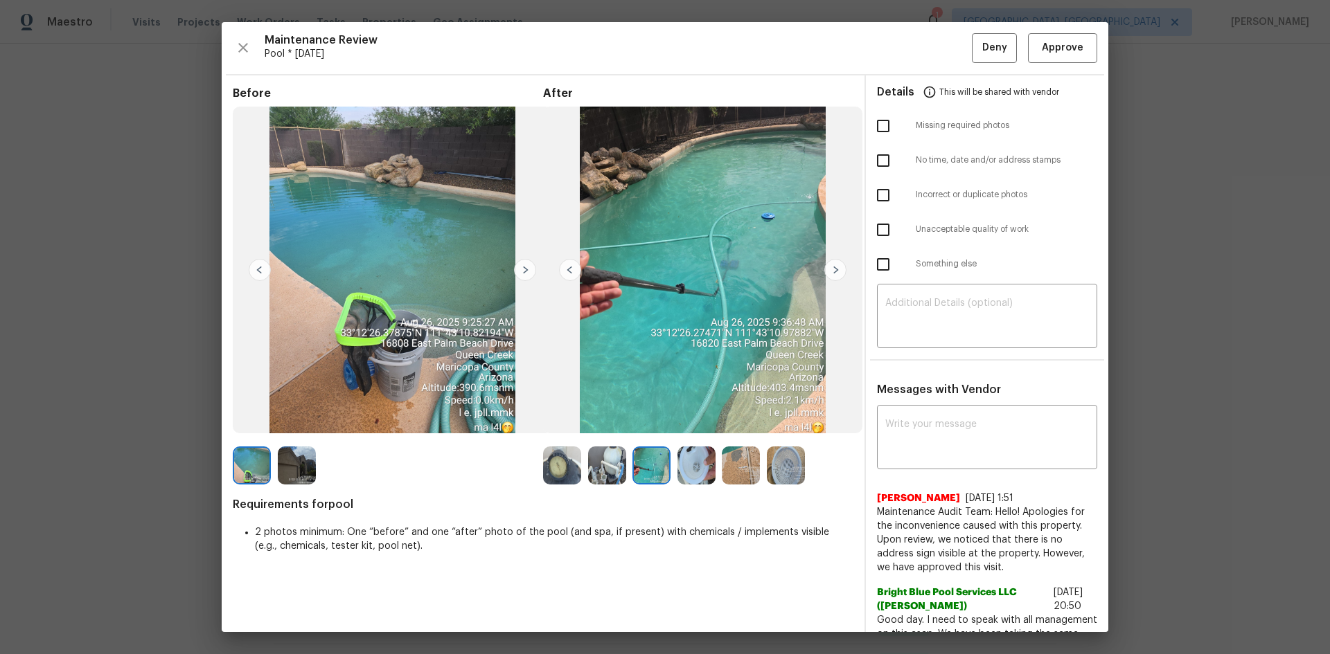
click at [648, 467] on img at bounding box center [651, 466] width 38 height 38
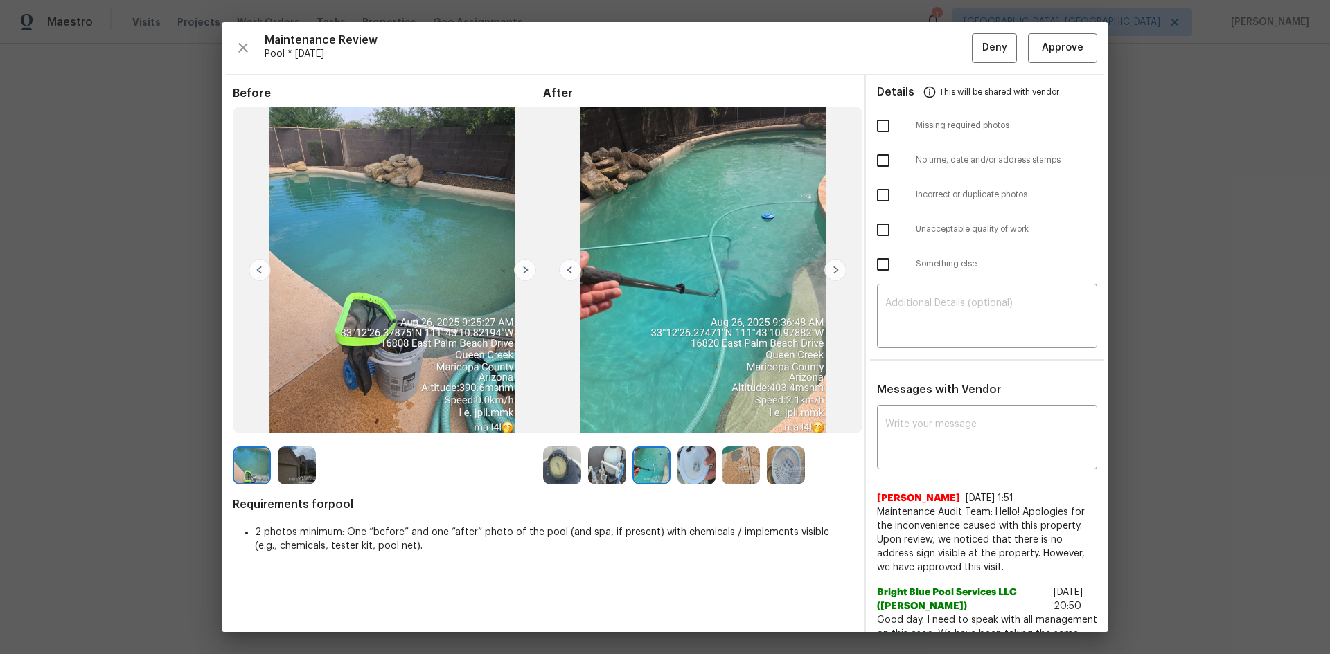
click at [648, 467] on img at bounding box center [651, 466] width 38 height 38
click at [1047, 46] on span "Approve" at bounding box center [1063, 47] width 42 height 17
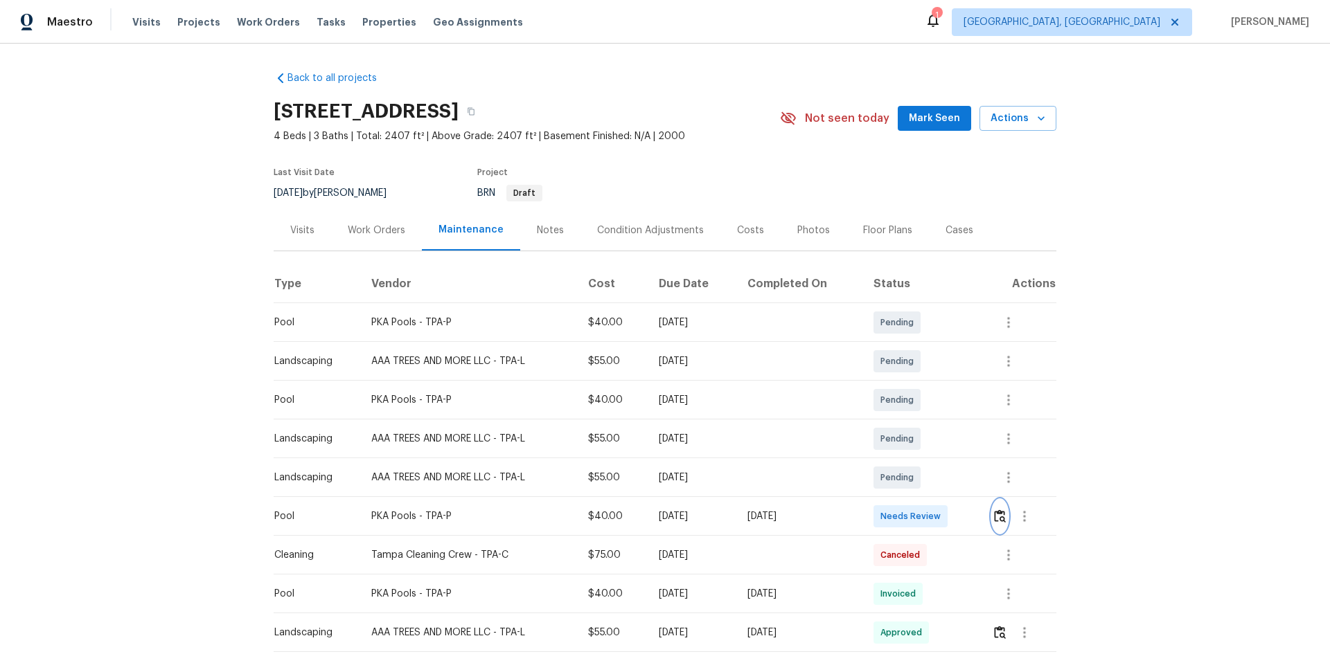
click at [945, 438] on img "button" at bounding box center [1000, 516] width 12 height 13
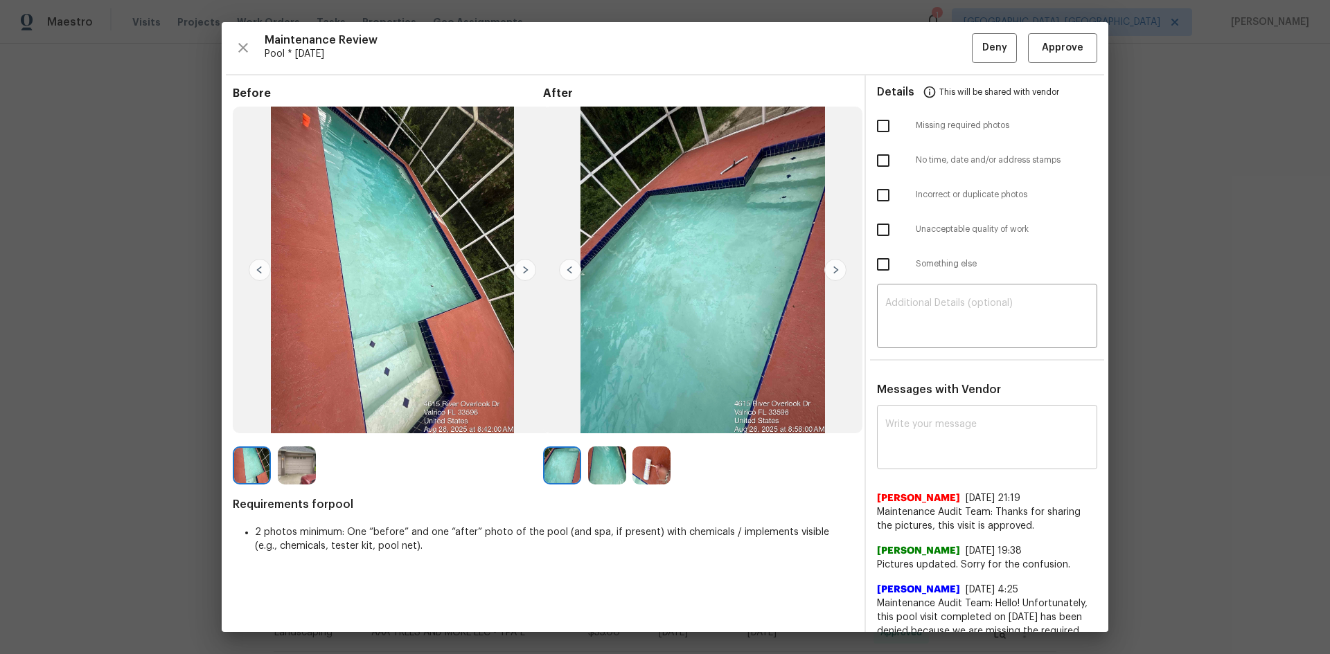
click at [893, 433] on textarea at bounding box center [987, 439] width 204 height 39
paste textarea "Maintenance Audit Team: Hello! Unfortunately, this pool visit completed on 08/2…"
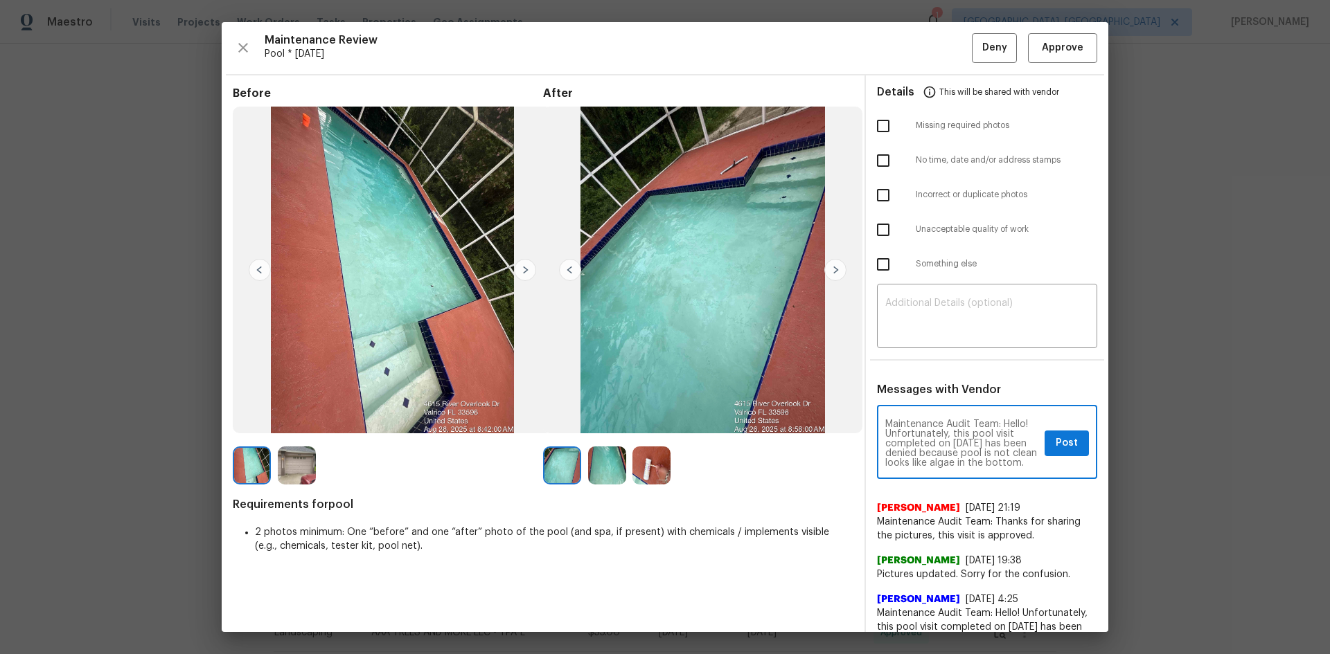
type textarea "Maintenance Audit Team: Hello! Unfortunately, this pool visit completed on 08/2…"
click at [945, 438] on span "Post" at bounding box center [1066, 443] width 22 height 17
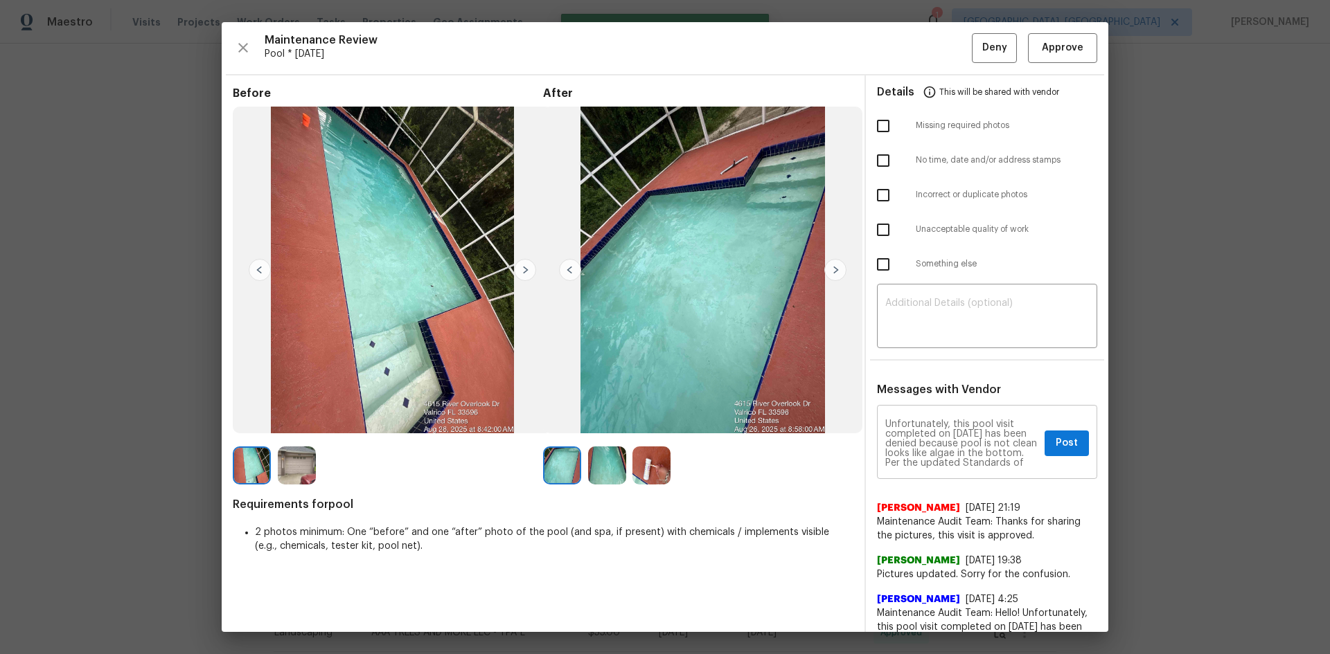
scroll to position [0, 0]
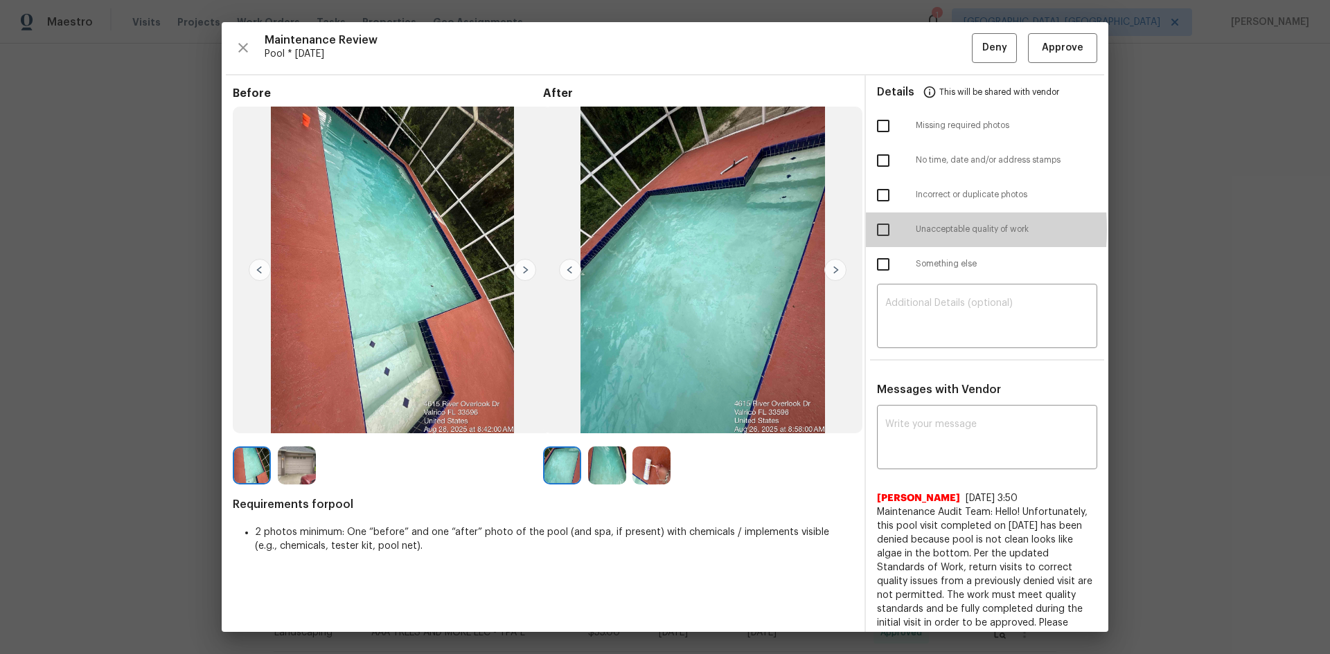
click at [873, 229] on input "checkbox" at bounding box center [882, 229] width 29 height 29
checkbox input "true"
click at [945, 51] on span "Deny" at bounding box center [994, 47] width 25 height 17
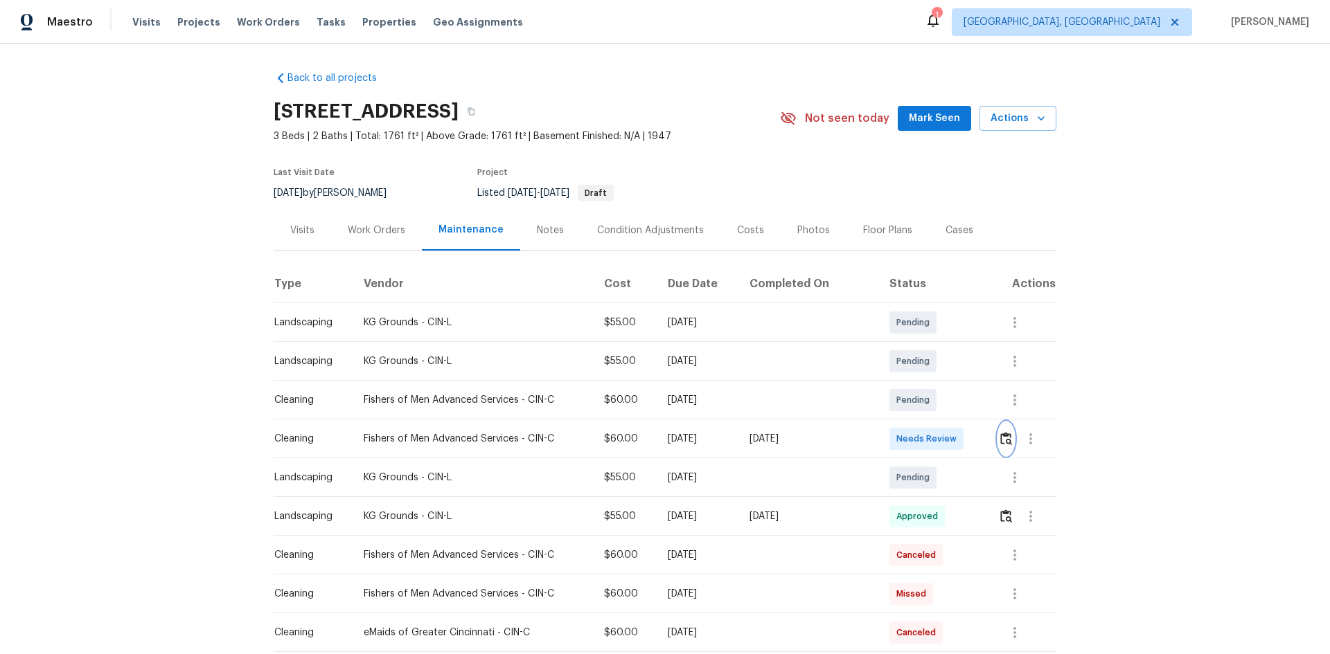
click at [945, 434] on img "button" at bounding box center [1006, 438] width 12 height 13
click at [945, 438] on img "button" at bounding box center [1006, 438] width 12 height 13
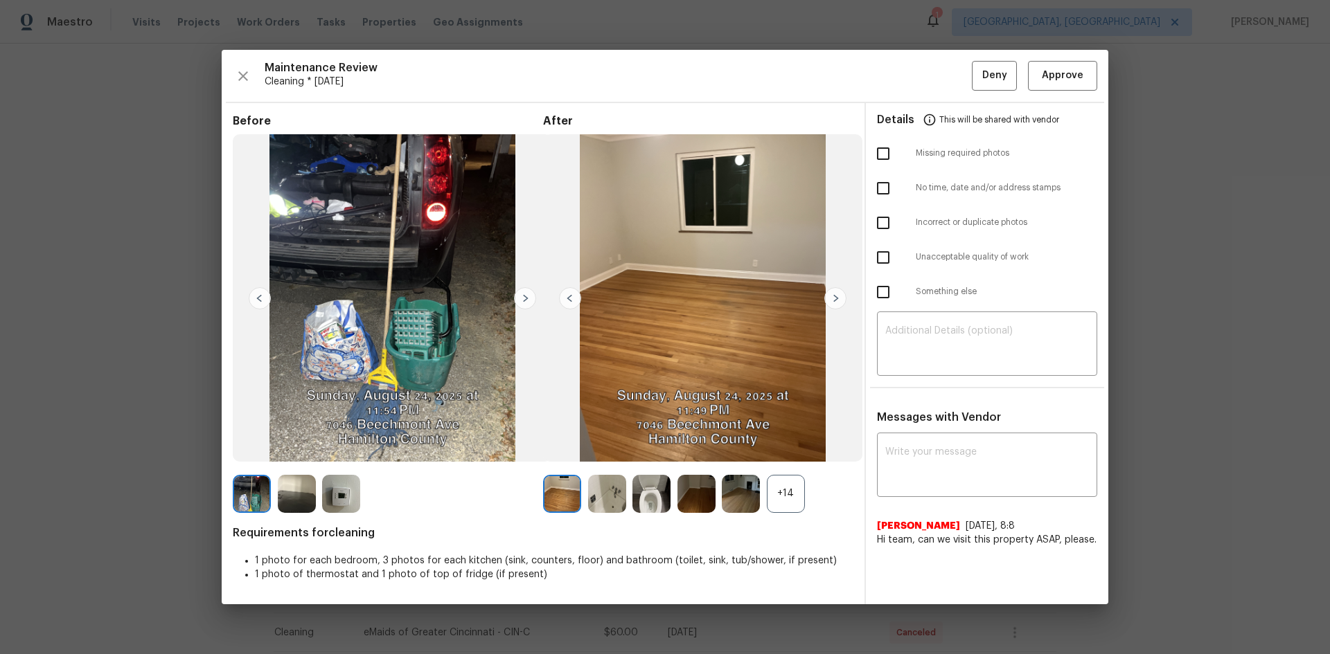
drag, startPoint x: 762, startPoint y: 496, endPoint x: 791, endPoint y: 501, distance: 29.5
click at [772, 438] on div "+14" at bounding box center [698, 494] width 310 height 38
click at [787, 438] on div "+14" at bounding box center [786, 494] width 38 height 38
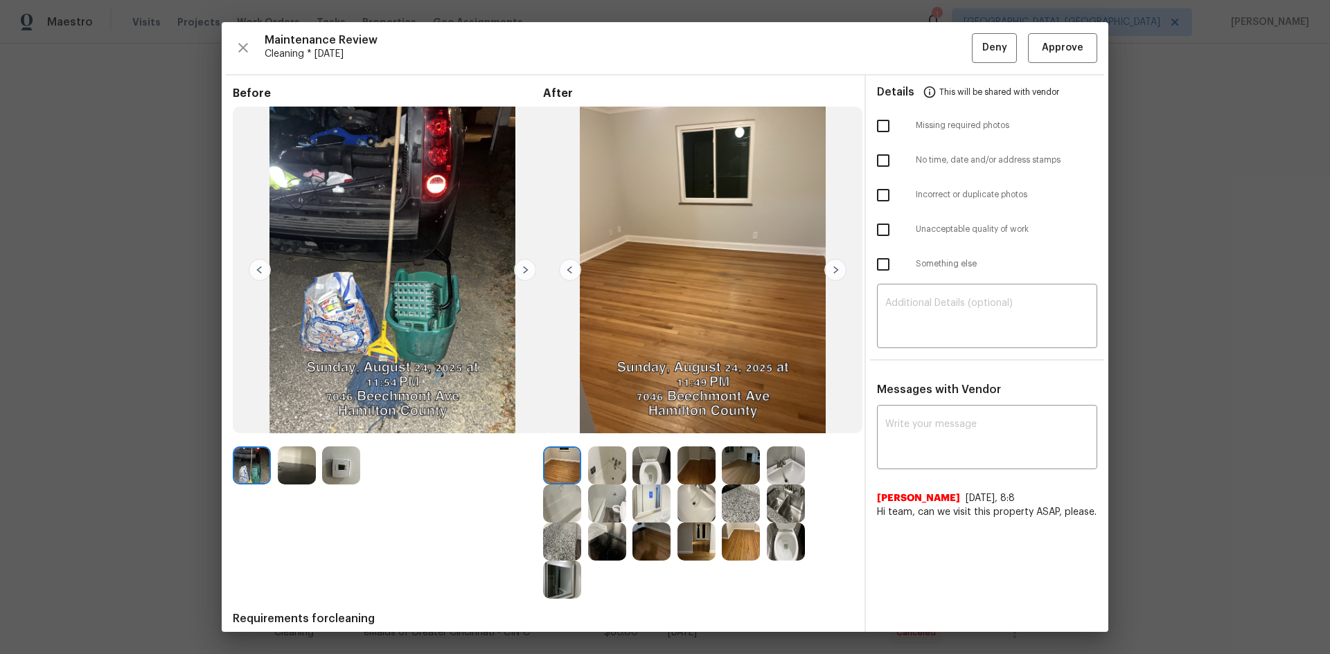
scroll to position [58, 0]
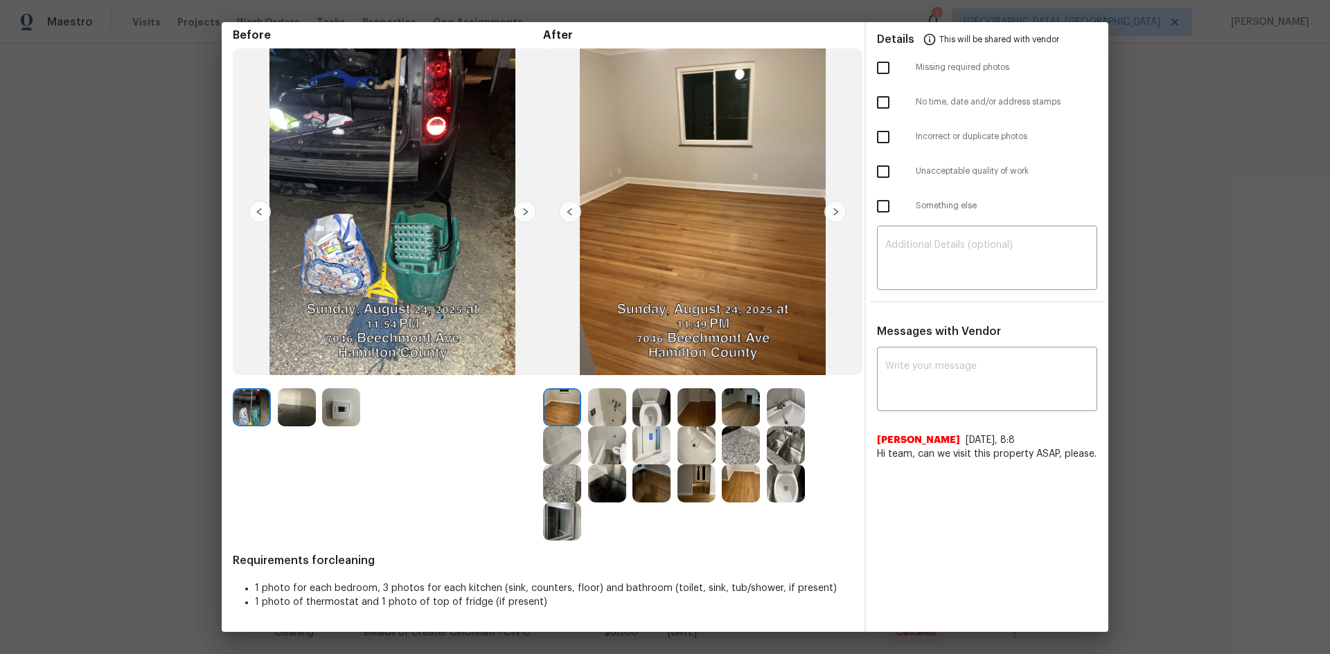
click at [343, 422] on img at bounding box center [341, 408] width 38 height 38
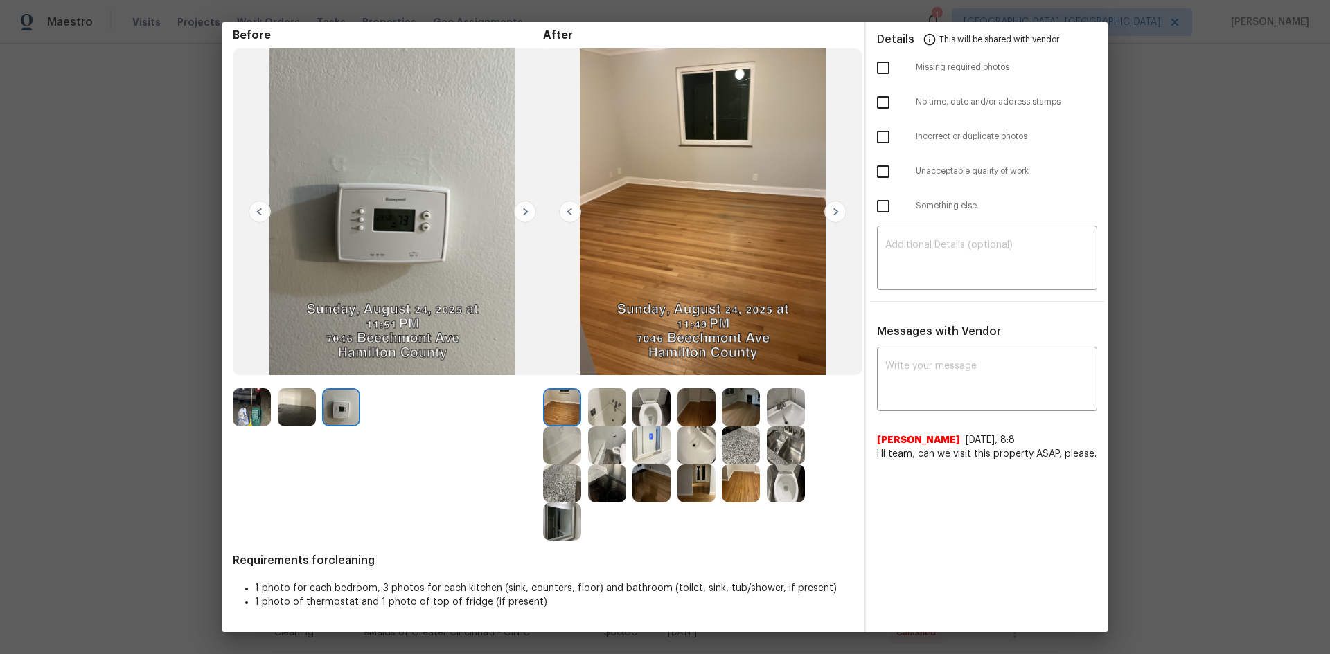
click at [340, 418] on img at bounding box center [341, 408] width 38 height 38
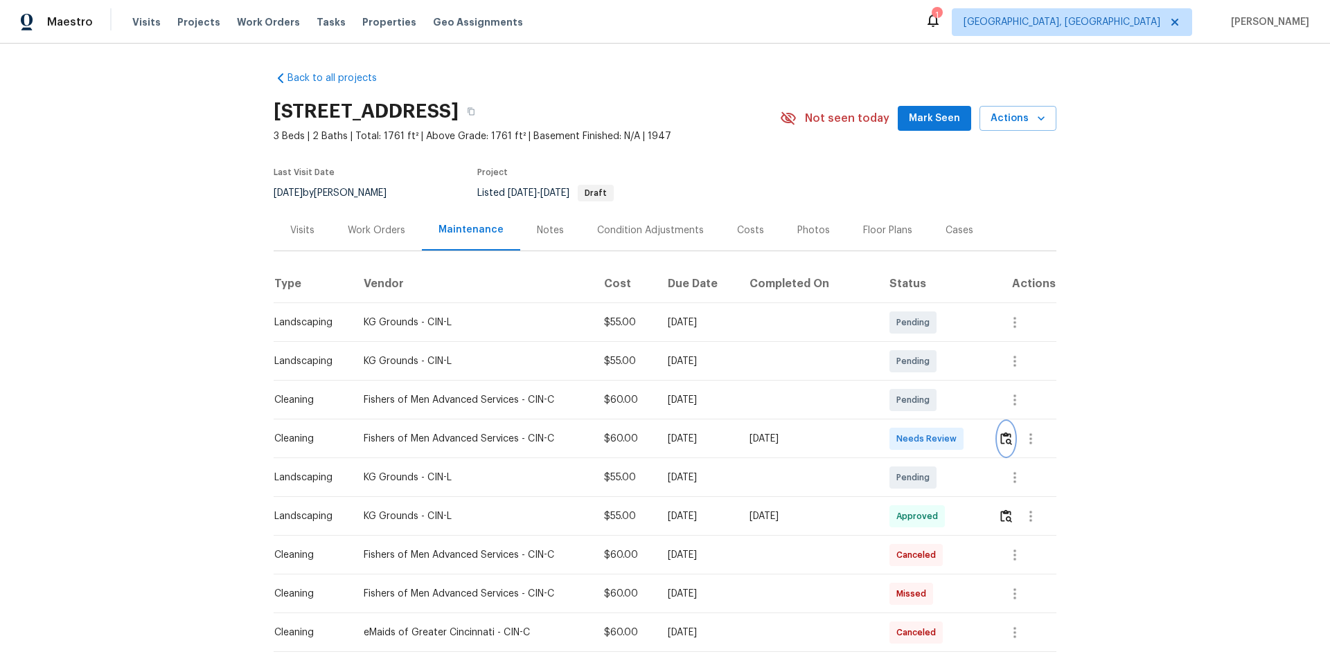
click at [945, 438] on button "button" at bounding box center [1006, 438] width 16 height 33
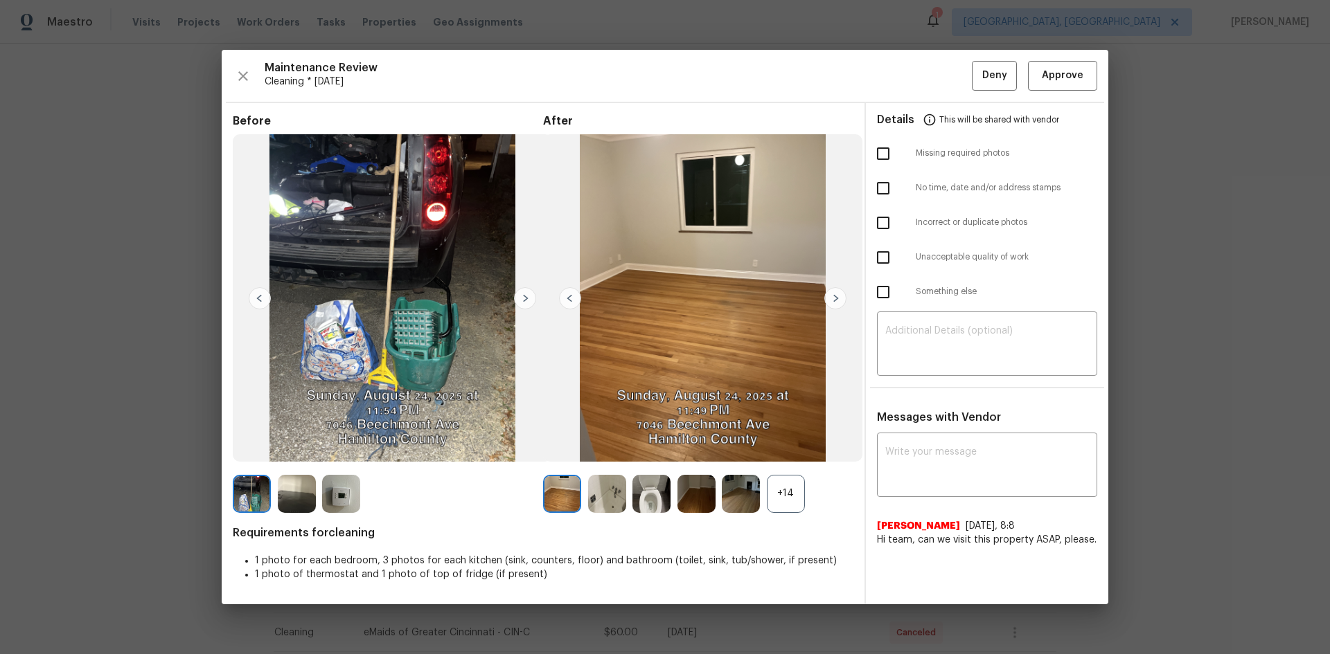
click at [350, 438] on img at bounding box center [341, 494] width 38 height 38
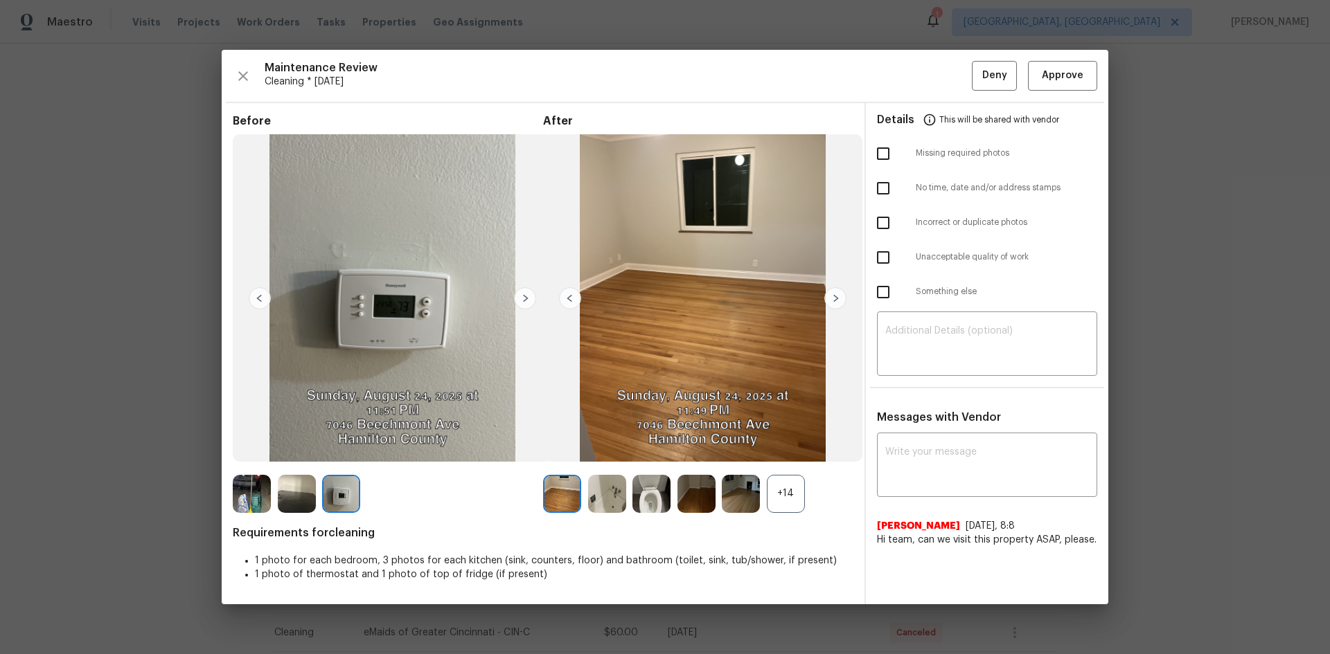
click at [353, 438] on img at bounding box center [341, 494] width 38 height 38
click at [779, 438] on div "+14" at bounding box center [786, 494] width 38 height 38
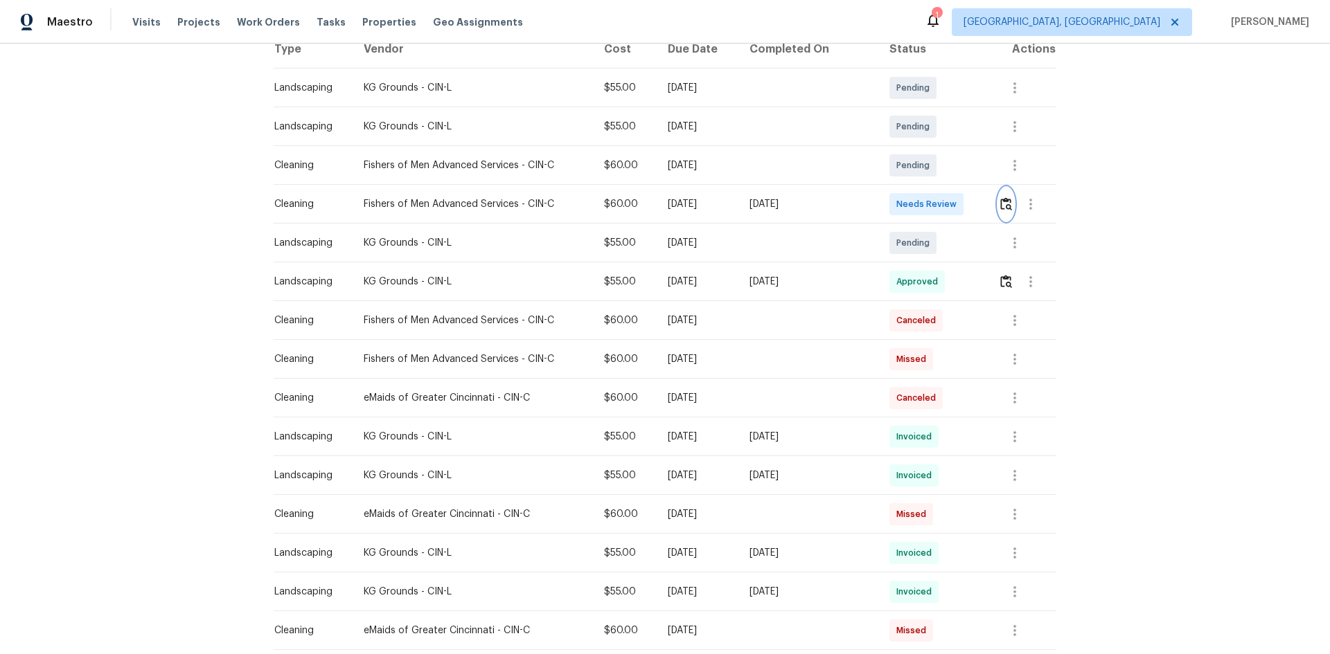
scroll to position [0, 0]
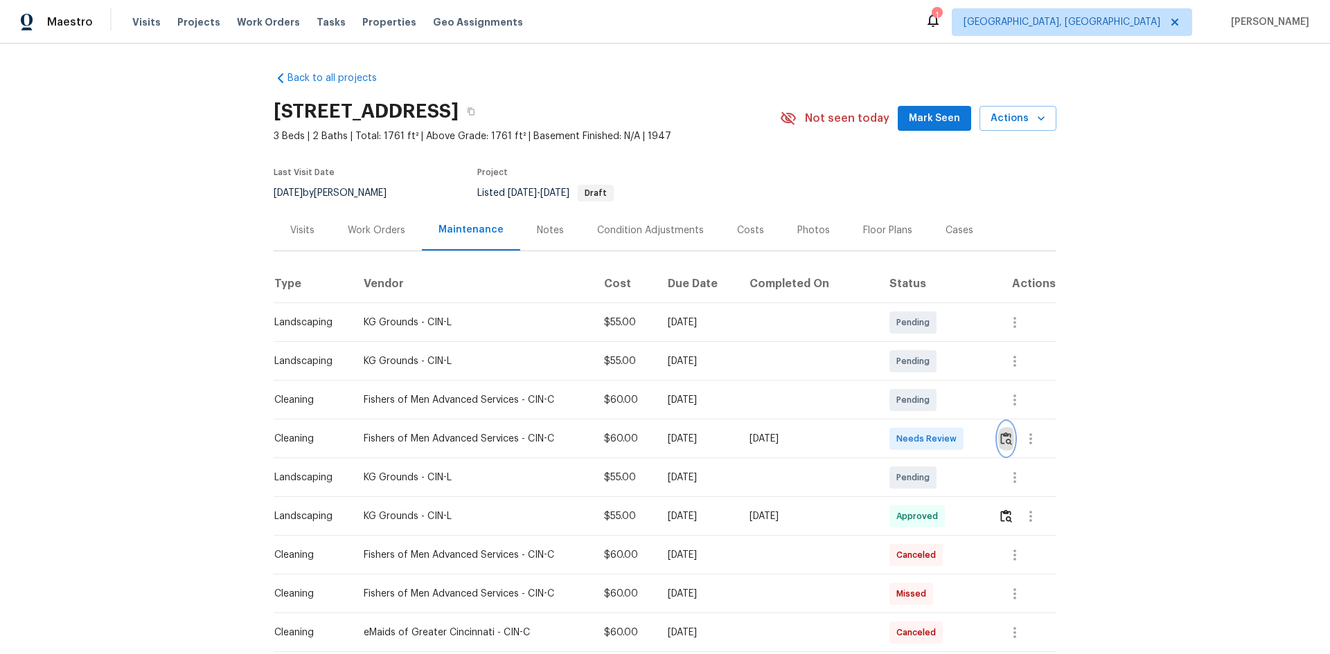
click at [945, 438] on button "button" at bounding box center [1006, 438] width 16 height 33
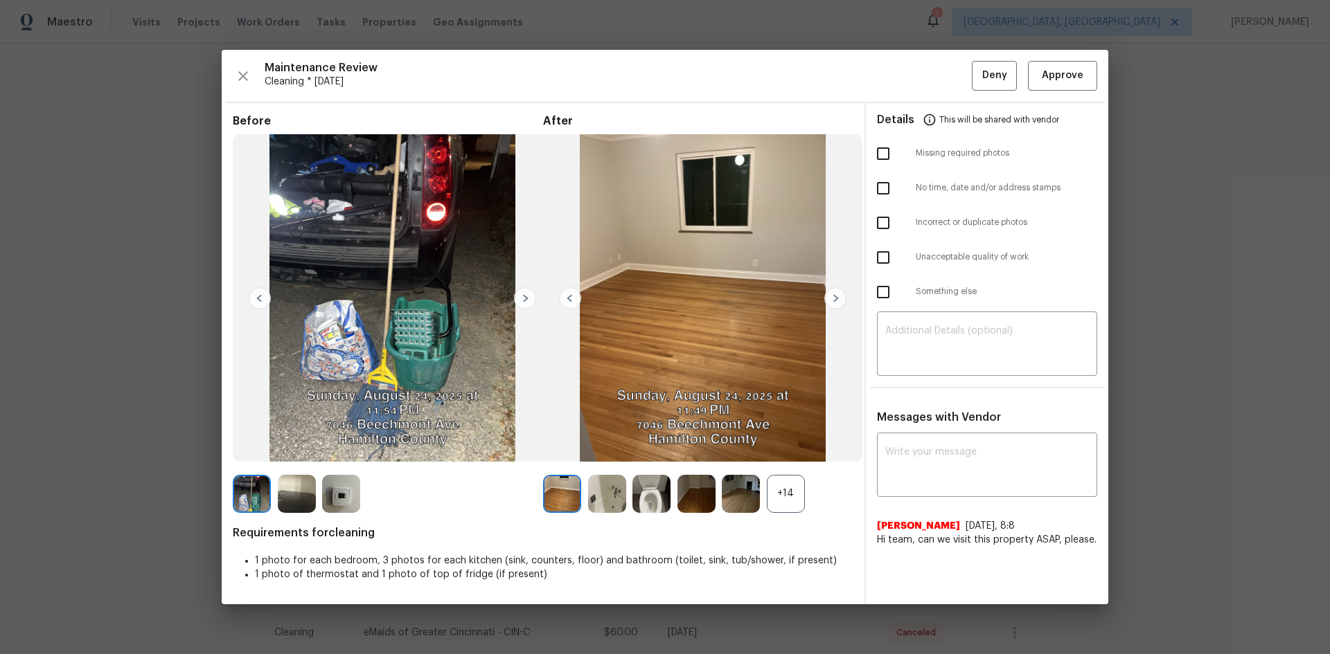
click at [792, 438] on div "+14" at bounding box center [786, 494] width 38 height 38
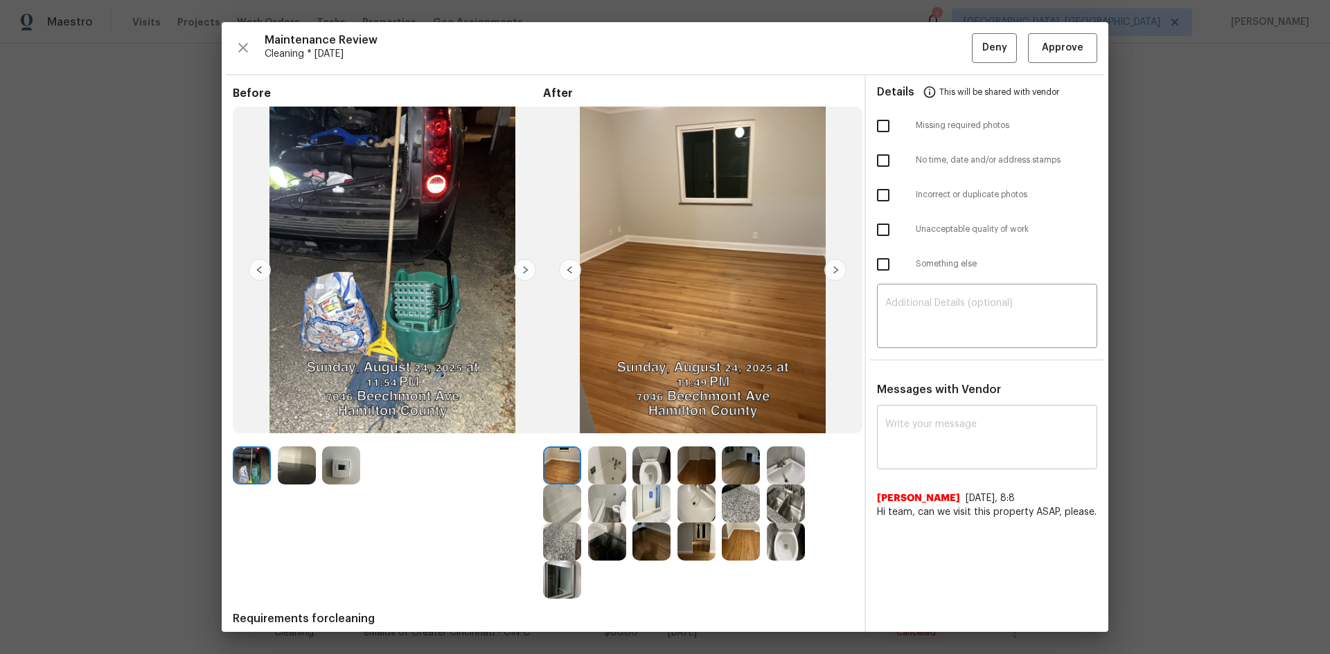
click at [940, 438] on textarea at bounding box center [987, 439] width 204 height 39
paste textarea "Maintenance Audit Team: Hello! Unfortunately, this cleaning visit completed on …"
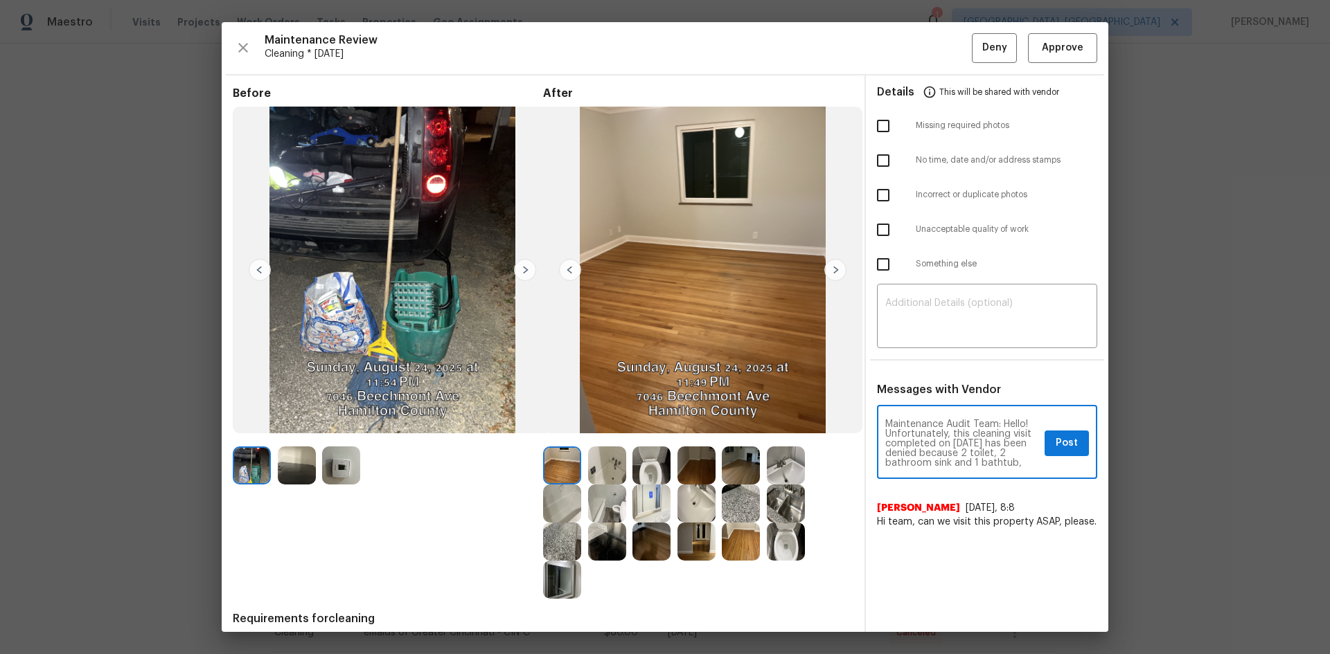
type textarea "Maintenance Audit Team: Hello! Unfortunately, this cleaning visit completed on …"
click at [945, 438] on div "Maintenance Audit Team: Hello! Unfortunately, this cleaning visit completed on …" at bounding box center [987, 444] width 220 height 71
click at [945, 438] on span "Post" at bounding box center [1066, 443] width 22 height 17
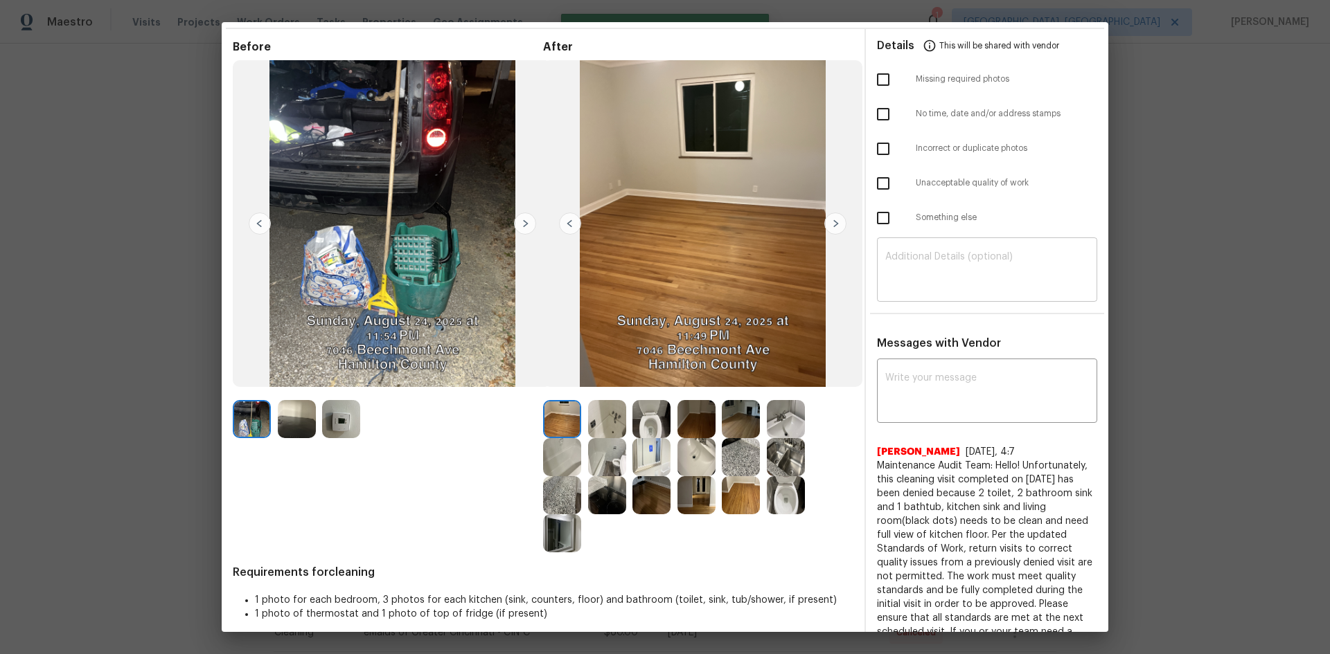
scroll to position [0, 0]
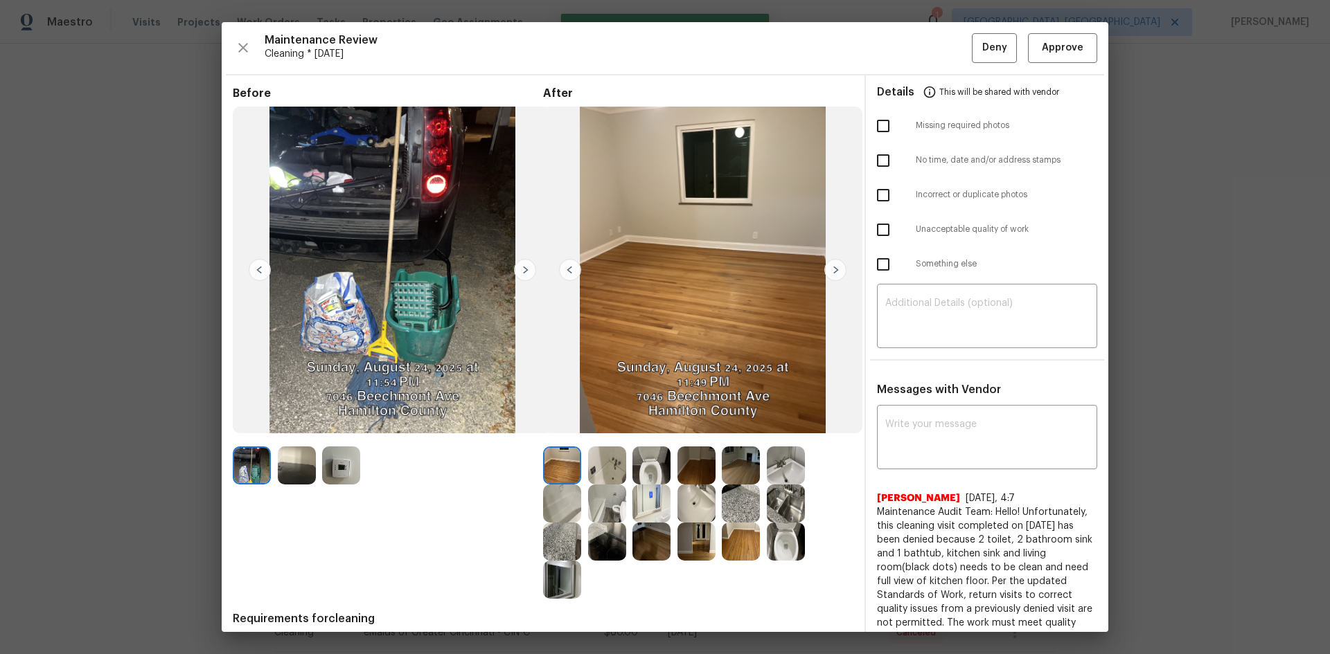
click at [872, 230] on input "checkbox" at bounding box center [882, 229] width 29 height 29
checkbox input "true"
click at [874, 123] on input "checkbox" at bounding box center [882, 126] width 29 height 29
checkbox input "true"
click at [945, 37] on button "Deny" at bounding box center [994, 48] width 45 height 30
